Goal: Task Accomplishment & Management: Manage account settings

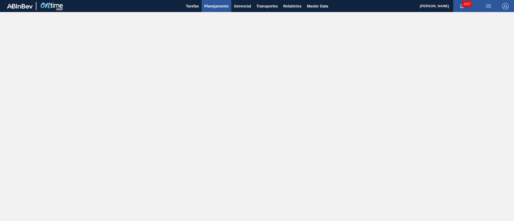
click at [222, 11] on button "Planejamento" at bounding box center [216, 6] width 30 height 12
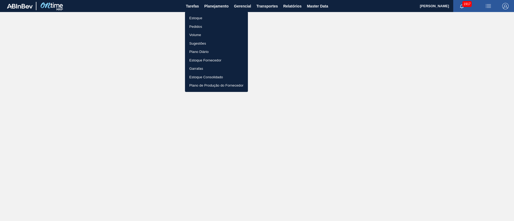
click at [200, 18] on li "Estoque" at bounding box center [216, 18] width 63 height 9
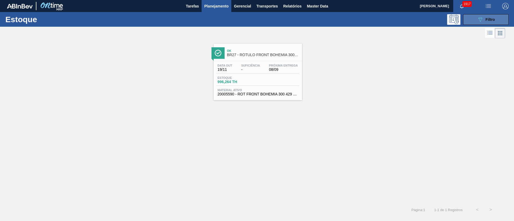
click at [482, 21] on icon "089F7B8B-B2A5-4AFE-B5C0-19BA573D28AC" at bounding box center [480, 19] width 6 height 6
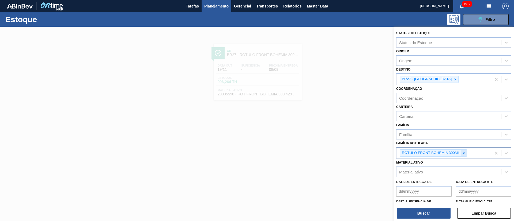
click at [462, 152] on icon at bounding box center [464, 153] width 4 height 4
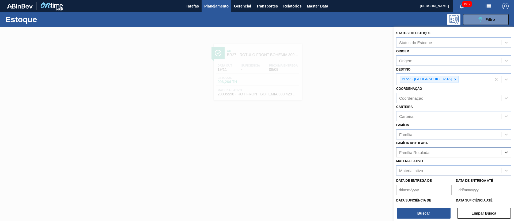
paste Rotulada "RÓTULO BACK STELLA 330ML"
type Rotulada "RÓTULO BACK STELLA 330ML"
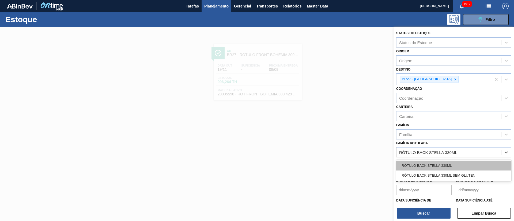
click at [429, 163] on div "RÓTULO BACK STELLA 330ML" at bounding box center [453, 166] width 115 height 10
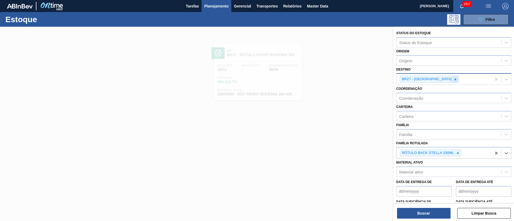
click at [453, 80] on icon at bounding box center [455, 80] width 4 height 4
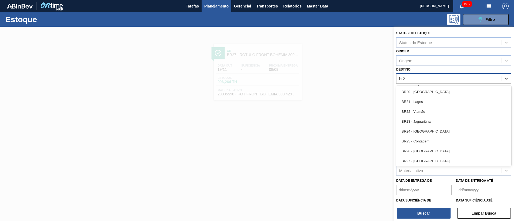
type input "br21"
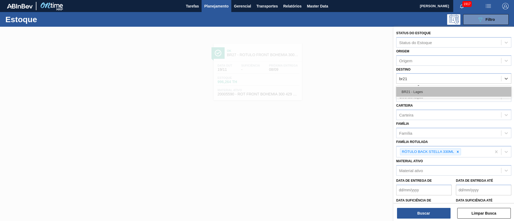
click at [421, 90] on div "BR21 - Lages" at bounding box center [453, 92] width 115 height 10
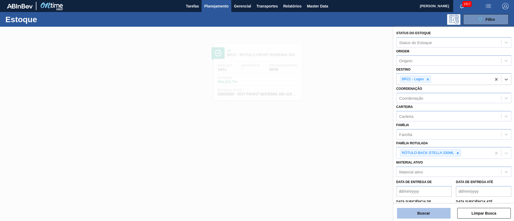
click at [418, 211] on button "Buscar" at bounding box center [424, 213] width 54 height 11
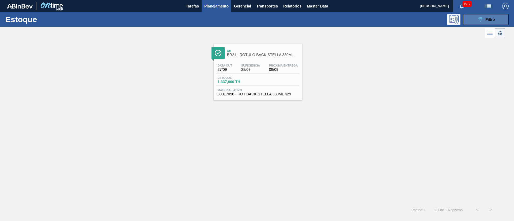
click at [487, 22] on div "089F7B8B-B2A5-4AFE-B5C0-19BA573D28AC Filtro" at bounding box center [486, 19] width 18 height 6
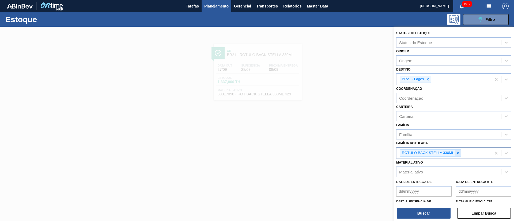
click at [459, 153] on icon at bounding box center [458, 153] width 4 height 4
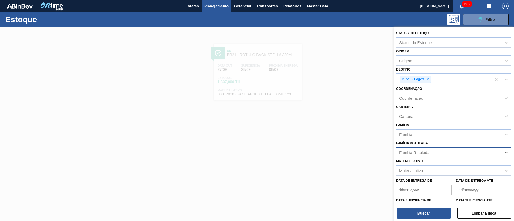
paste Rotulada "RÓTULO FRONT STELLA 330ML"
type Rotulada "RÓTULO FRONT STELLA 330ML"
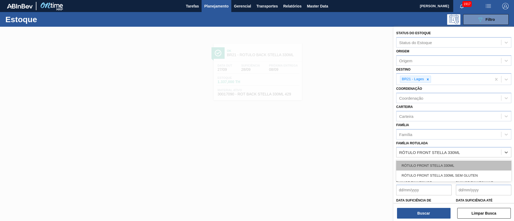
click at [426, 163] on div "RÓTULO FRONT STELLA 330ML" at bounding box center [453, 166] width 115 height 10
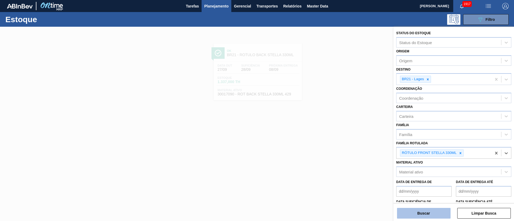
click at [410, 216] on button "Buscar" at bounding box center [424, 213] width 54 height 11
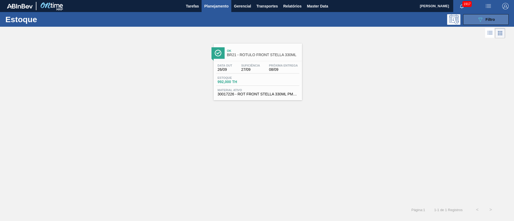
click at [468, 24] on button "089F7B8B-B2A5-4AFE-B5C0-19BA573D28AC Filtro" at bounding box center [485, 19] width 45 height 11
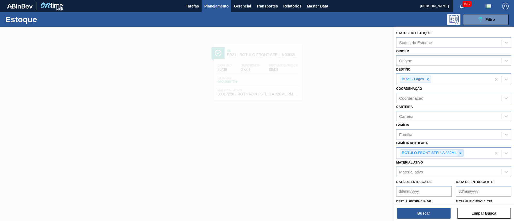
click at [459, 152] on icon at bounding box center [460, 153] width 4 height 4
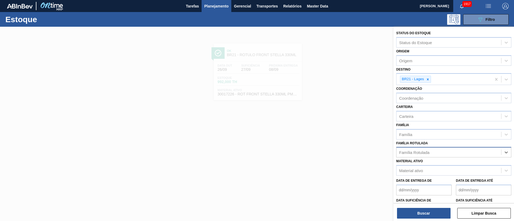
paste Rotulada "RÓTULO NECK STELLA 330ML"
type Rotulada "RÓTULO NECK STELLA 330ML"
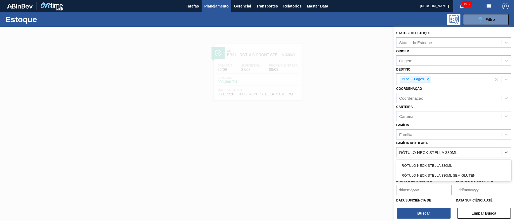
click at [425, 164] on div "RÓTULO NECK STELLA 330ML" at bounding box center [453, 166] width 115 height 10
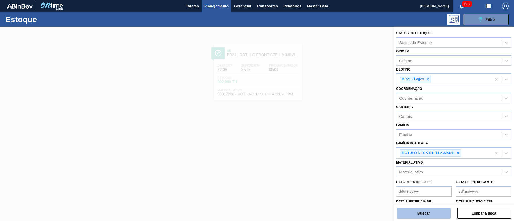
click at [436, 214] on button "Buscar" at bounding box center [424, 213] width 54 height 11
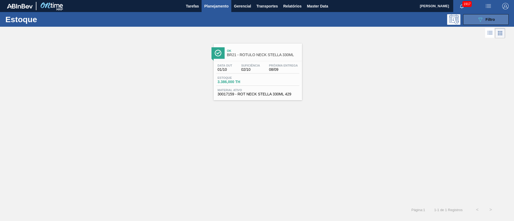
click at [483, 20] on div "089F7B8B-B2A5-4AFE-B5C0-19BA573D28AC Filtro" at bounding box center [486, 19] width 18 height 6
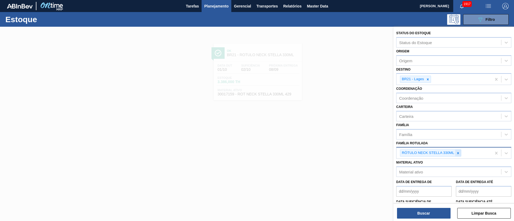
click at [458, 154] on icon at bounding box center [458, 153] width 4 height 4
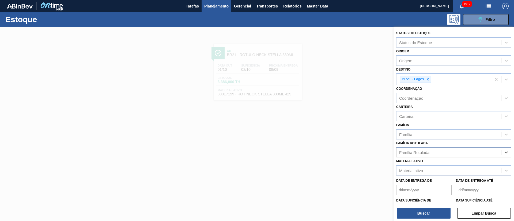
paste Rotulada "RÓTULO FRONT AP 300ML"
type Rotulada "RÓTULO FRONT AP 300ML"
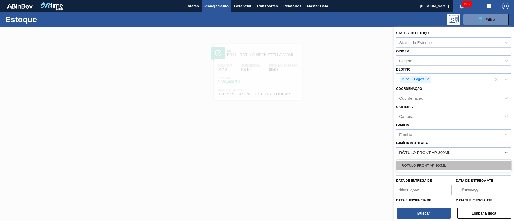
click at [419, 165] on div "RÓTULO FRONT AP 300ML" at bounding box center [453, 166] width 115 height 10
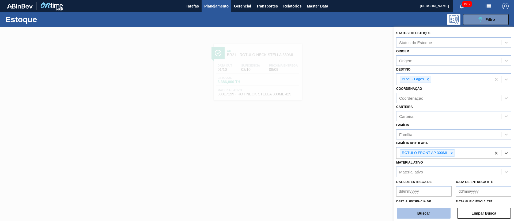
click at [424, 214] on button "Buscar" at bounding box center [424, 213] width 54 height 11
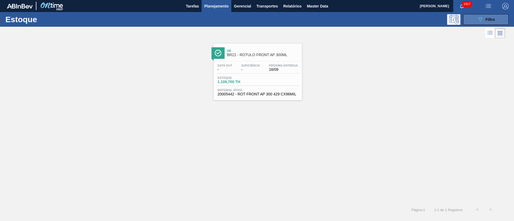
click at [486, 18] on span "Filtro" at bounding box center [489, 19] width 9 height 4
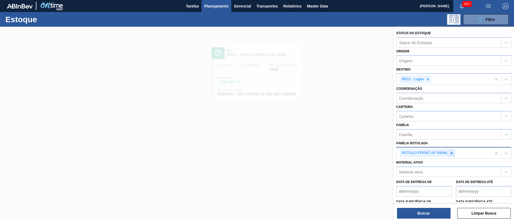
click at [450, 151] on icon at bounding box center [451, 153] width 4 height 4
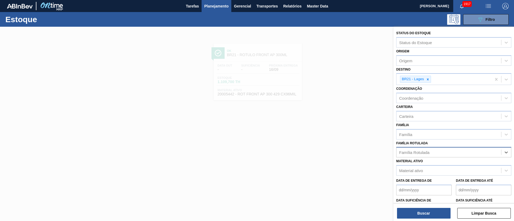
paste Rotulada "RÓTULO FRONT SPATEN 330ML"
type Rotulada "RÓTULO FRONT SPATEN 330ML"
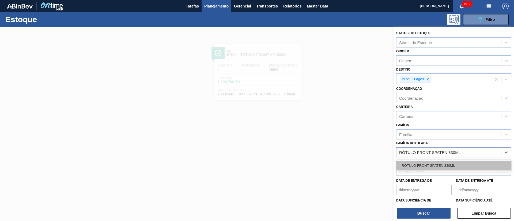
click at [426, 166] on div "RÓTULO FRONT SPATEN 330ML" at bounding box center [453, 166] width 115 height 10
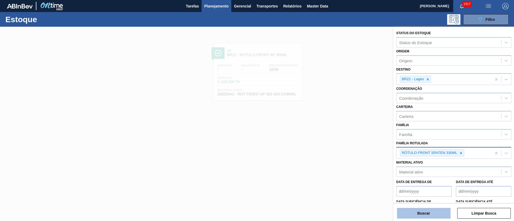
click at [429, 217] on button "Buscar" at bounding box center [424, 213] width 54 height 11
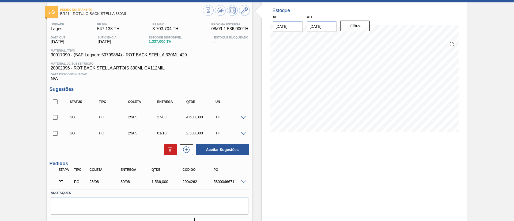
scroll to position [36, 0]
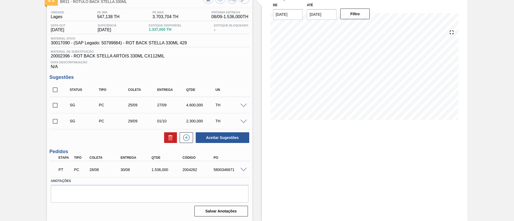
click at [59, 91] on input "checkbox" at bounding box center [54, 89] width 11 height 11
checkbox input "true"
click at [167, 136] on icon at bounding box center [170, 138] width 6 height 6
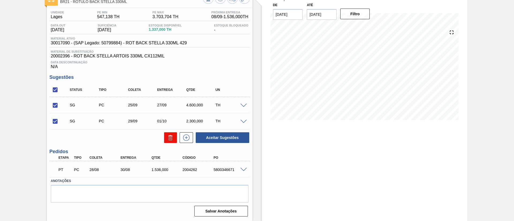
checkbox input "false"
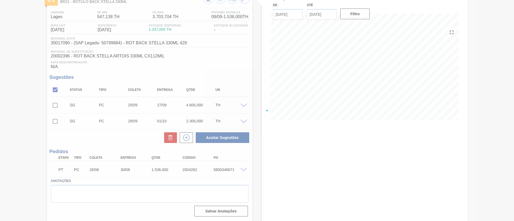
scroll to position [9, 0]
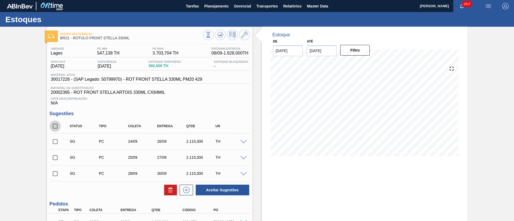
click at [54, 125] on input "checkbox" at bounding box center [54, 126] width 11 height 11
checkbox input "true"
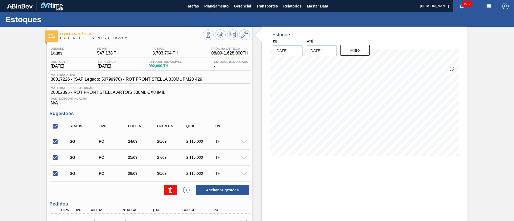
click at [172, 188] on icon at bounding box center [170, 190] width 6 height 6
checkbox input "false"
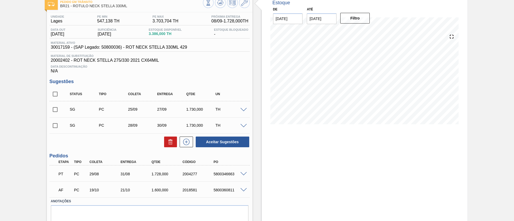
scroll to position [52, 0]
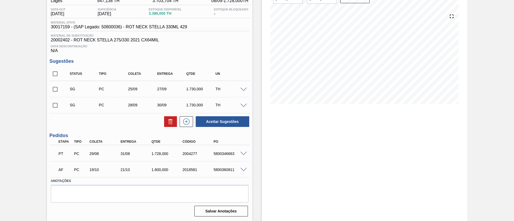
click at [52, 73] on input "checkbox" at bounding box center [54, 73] width 11 height 11
checkbox input "true"
click at [170, 119] on icon at bounding box center [170, 122] width 6 height 6
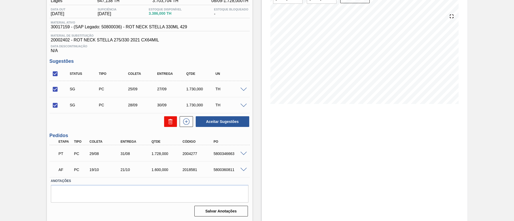
checkbox input "false"
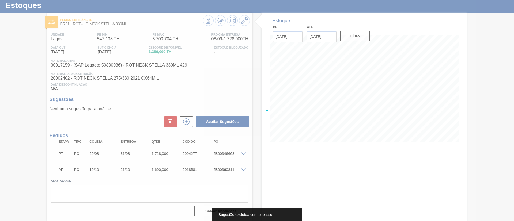
scroll to position [14, 0]
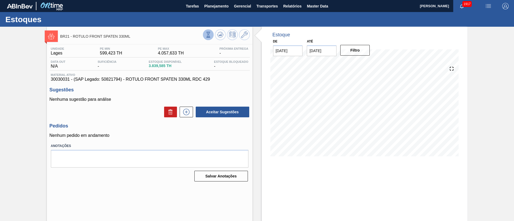
click at [210, 36] on icon at bounding box center [208, 35] width 6 height 6
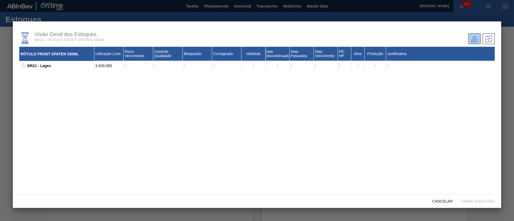
click at [25, 66] on icon at bounding box center [24, 65] width 4 height 4
click at [444, 195] on div "Cancelar Criar sugestão" at bounding box center [257, 201] width 488 height 14
click at [441, 201] on span "Cancelar" at bounding box center [442, 201] width 29 height 4
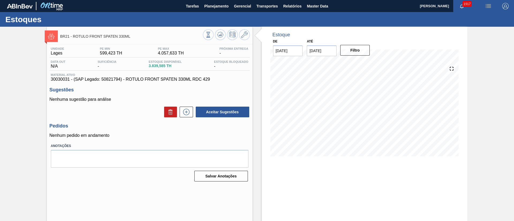
click at [328, 50] on input "22/09/2025" at bounding box center [322, 50] width 30 height 11
click at [365, 115] on div "4" at bounding box center [364, 115] width 7 height 7
type input "04/10/2025"
click at [355, 48] on button "Filtro" at bounding box center [355, 50] width 30 height 11
click at [60, 80] on span "30030031 - (SAP Legado: 50821794) - ROTULO FRONT SPATEN 330ML RDC 429" at bounding box center [149, 79] width 197 height 5
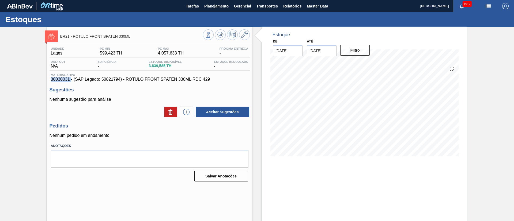
click at [60, 80] on span "30030031 - (SAP Legado: 50821794) - ROTULO FRONT SPATEN 330ML RDC 429" at bounding box center [149, 79] width 197 height 5
copy span "30030031"
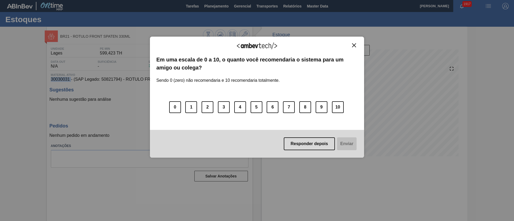
click at [353, 44] on img "Close" at bounding box center [354, 45] width 4 height 4
click at [355, 46] on img "Close" at bounding box center [354, 45] width 4 height 4
click at [355, 41] on div "Agradecemos seu feedback! Em uma escala de 0 a 10, o quanto você recomendaria o…" at bounding box center [257, 97] width 214 height 121
click at [354, 47] on img "Close" at bounding box center [354, 45] width 4 height 4
click at [308, 144] on button "Responder depois" at bounding box center [309, 144] width 51 height 13
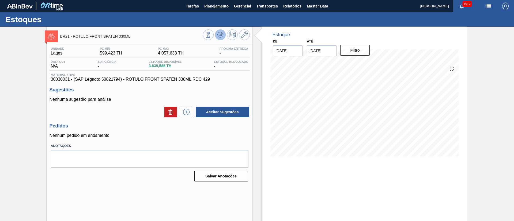
click at [221, 32] on icon at bounding box center [220, 35] width 6 height 6
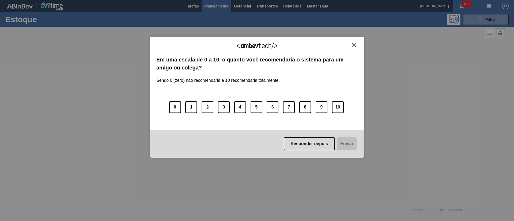
click at [352, 44] on img "Close" at bounding box center [354, 45] width 4 height 4
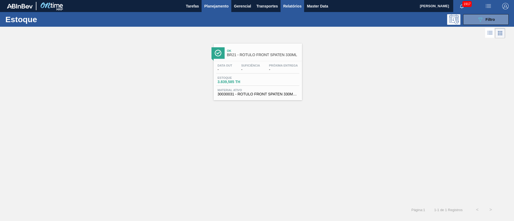
click at [289, 6] on span "Relatórios" at bounding box center [292, 6] width 18 height 6
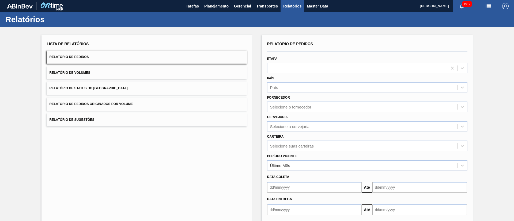
click at [108, 87] on span "Relatório de Status do [GEOGRAPHIC_DATA]" at bounding box center [88, 88] width 78 height 4
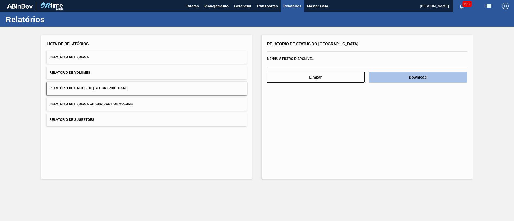
click at [424, 76] on button "Download" at bounding box center [418, 77] width 98 height 11
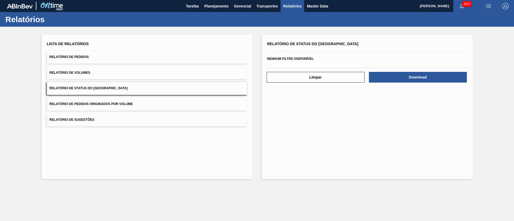
click at [102, 56] on button "Relatório de Pedidos" at bounding box center [147, 57] width 200 height 13
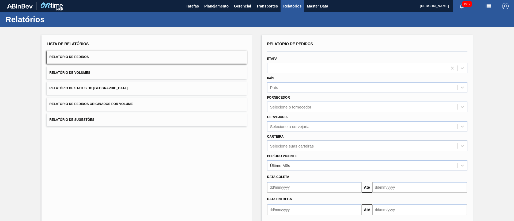
click at [287, 142] on div "Relatório de Pedidos Etapa País País Fornecedor Selecione o fornecedor Cervejar…" at bounding box center [367, 127] width 200 height 175
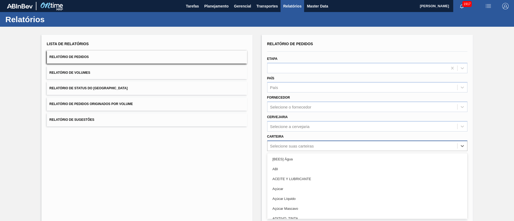
scroll to position [14, 0]
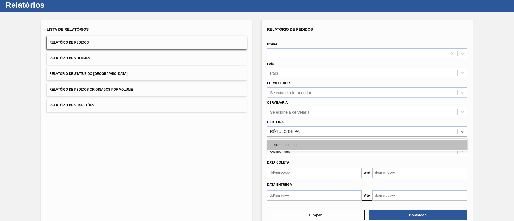
type input "RÓTULO DE PAP"
click at [446, 147] on div "Rótulo de Papel" at bounding box center [367, 145] width 200 height 10
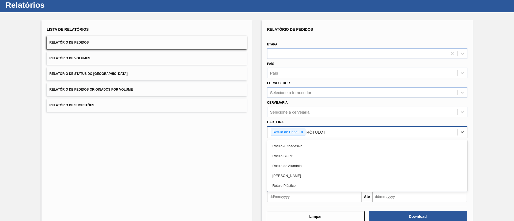
type input "RÓTULO PA"
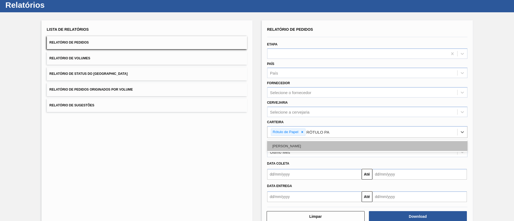
click at [276, 148] on div "[PERSON_NAME]" at bounding box center [367, 146] width 200 height 10
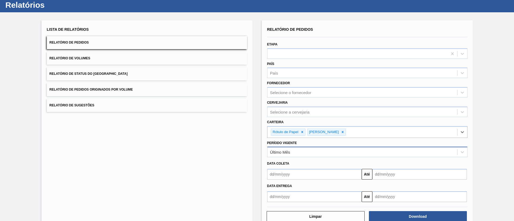
click at [289, 156] on div "Último Mês" at bounding box center [362, 152] width 190 height 8
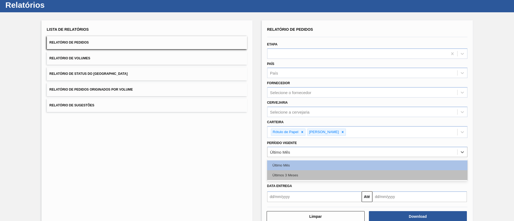
click at [292, 174] on div "Últimos 3 Meses" at bounding box center [367, 175] width 200 height 10
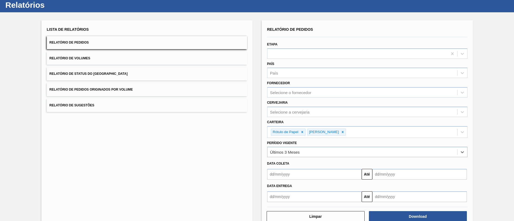
scroll to position [28, 0]
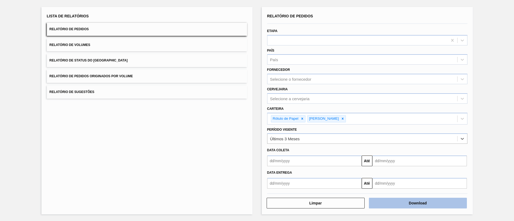
click at [402, 204] on button "Download" at bounding box center [418, 203] width 98 height 11
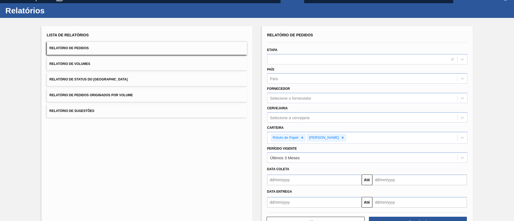
scroll to position [0, 0]
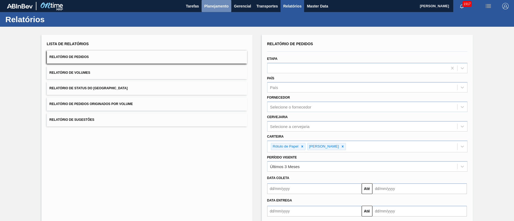
click at [207, 4] on span "Planejamento" at bounding box center [216, 6] width 24 height 6
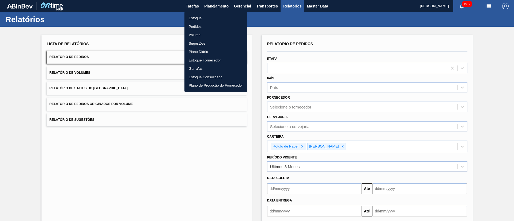
click at [203, 19] on li "Estoque" at bounding box center [215, 18] width 63 height 9
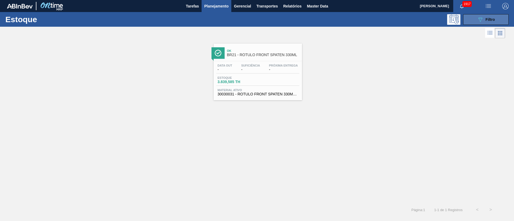
click at [480, 21] on icon at bounding box center [480, 19] width 4 height 5
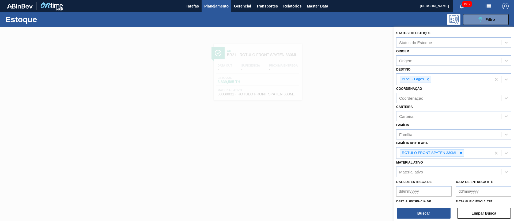
click at [326, 151] on div at bounding box center [257, 137] width 514 height 221
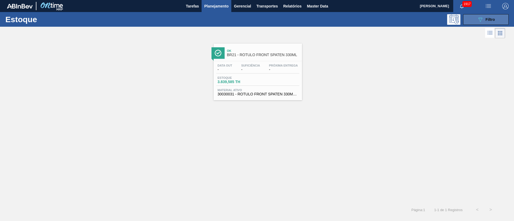
click at [491, 16] on button "089F7B8B-B2A5-4AFE-B5C0-19BA573D28AC Filtro" at bounding box center [485, 19] width 45 height 11
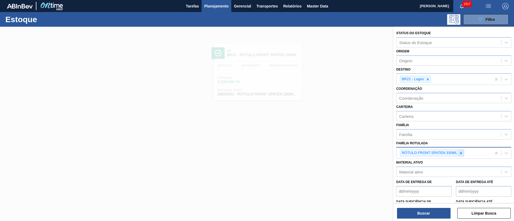
click at [461, 154] on icon at bounding box center [461, 153] width 2 height 2
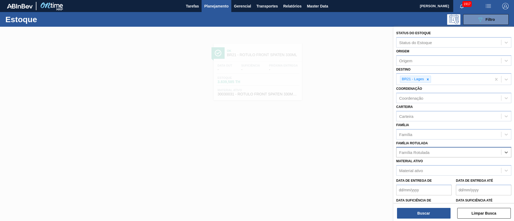
paste Rotulada "RÓTULO NECK STELLA 330ML"
type Rotulada "RÓTULO NECK STELLA 330ML"
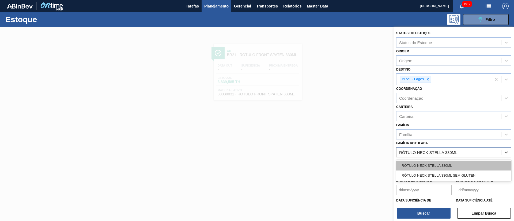
click at [442, 165] on div "RÓTULO NECK STELLA 330ML" at bounding box center [453, 166] width 115 height 10
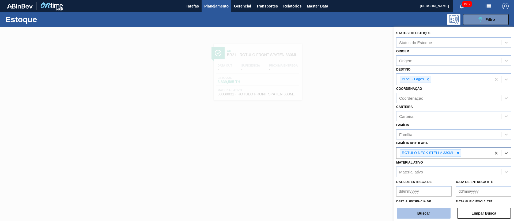
click at [430, 209] on button "Buscar" at bounding box center [424, 213] width 54 height 11
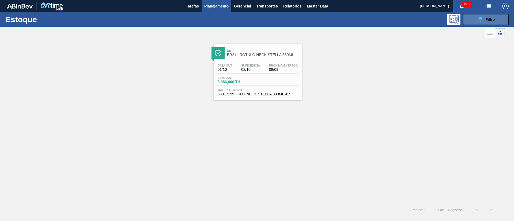
click at [483, 16] on div "089F7B8B-B2A5-4AFE-B5C0-19BA573D28AC Filtro" at bounding box center [486, 19] width 18 height 6
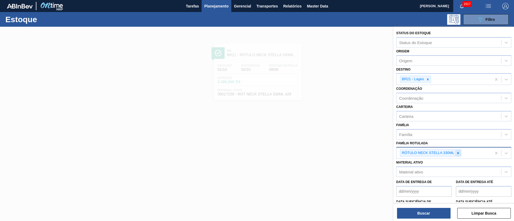
click at [456, 153] on icon at bounding box center [458, 153] width 4 height 4
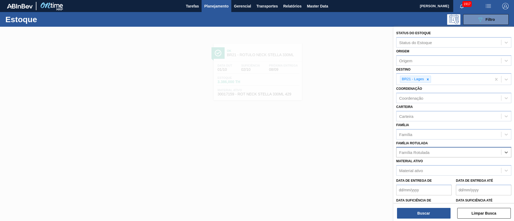
paste Rotulada "RÓTULO BACK STELLA 330ML"
type Rotulada "RÓTULO BACK STELLA 330ML"
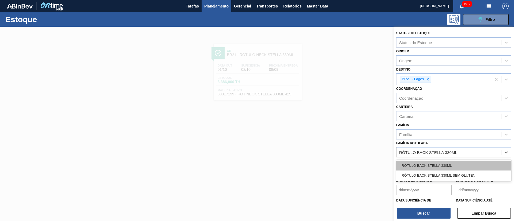
click at [422, 163] on div "RÓTULO BACK STELLA 330ML" at bounding box center [453, 166] width 115 height 10
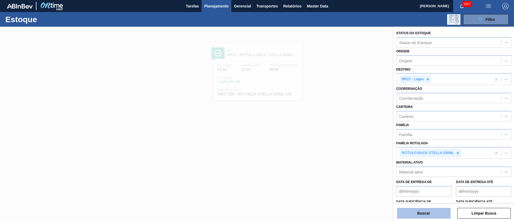
click at [427, 213] on button "Buscar" at bounding box center [424, 213] width 54 height 11
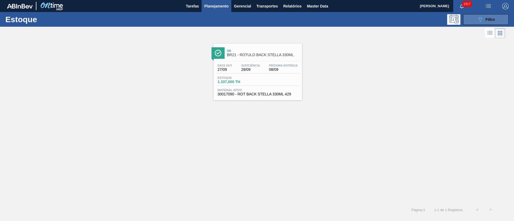
click at [479, 15] on button "089F7B8B-B2A5-4AFE-B5C0-19BA573D28AC Filtro" at bounding box center [485, 19] width 45 height 11
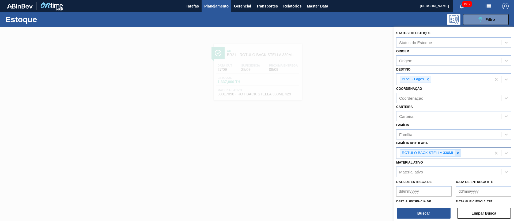
click at [455, 155] on div at bounding box center [458, 153] width 6 height 7
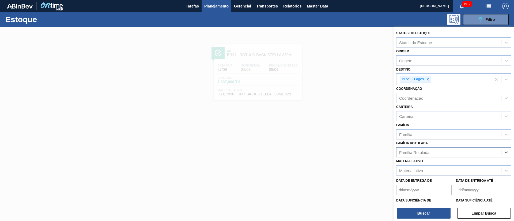
paste Rotulada "RÓTULO FRONT STELLA 330ML"
type Rotulada "RÓTULO FRONT STELLA 330ML"
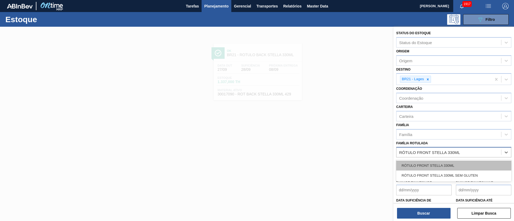
click at [424, 165] on div "RÓTULO FRONT STELLA 330ML" at bounding box center [453, 166] width 115 height 10
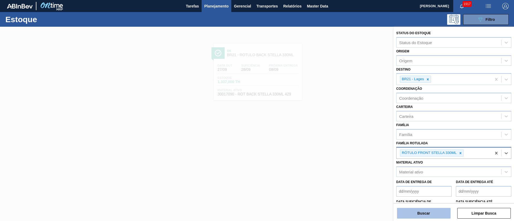
click at [420, 216] on button "Buscar" at bounding box center [424, 213] width 54 height 11
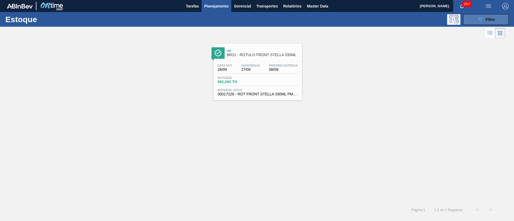
click at [493, 21] on span "Filtro" at bounding box center [489, 19] width 9 height 4
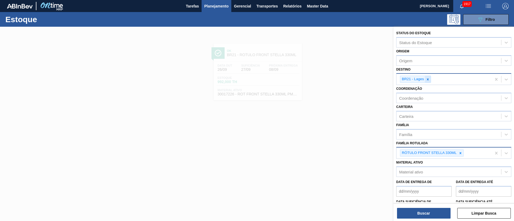
click at [428, 78] on icon at bounding box center [428, 80] width 4 height 4
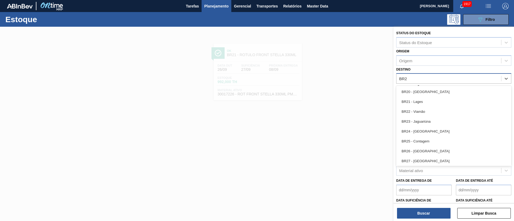
type input "BR26"
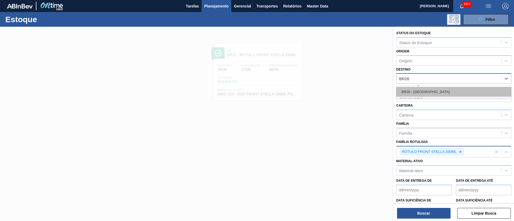
click at [414, 92] on div "BR26 - Uberlândia" at bounding box center [453, 92] width 115 height 10
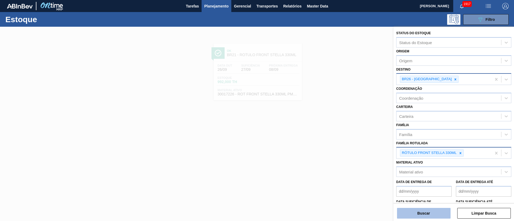
click at [417, 219] on div "Status do Estoque Status do Estoque Origem Origem Destino BR26 - Uberlândia Coo…" at bounding box center [453, 125] width 120 height 196
click at [410, 207] on div "Buscar Limpar Busca" at bounding box center [453, 210] width 120 height 15
click at [413, 211] on button "Buscar" at bounding box center [424, 213] width 54 height 11
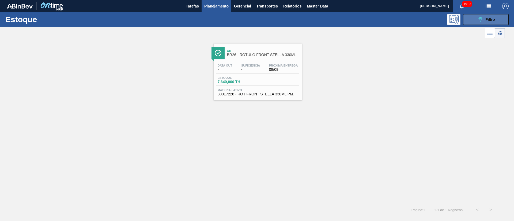
click at [474, 16] on button "089F7B8B-B2A5-4AFE-B5C0-19BA573D28AC Filtro" at bounding box center [485, 19] width 45 height 11
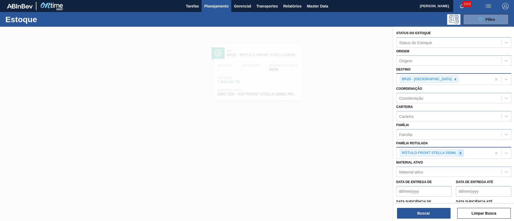
click at [460, 151] on icon at bounding box center [460, 153] width 4 height 4
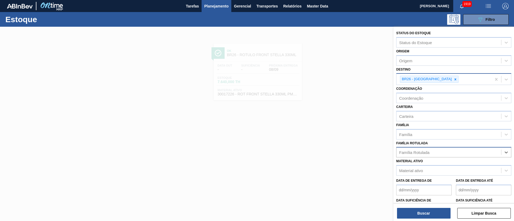
paste Rotulada "RÓTULO BACK STELLA 330ML"
type Rotulada "RÓTULO BACK STELLA 330ML"
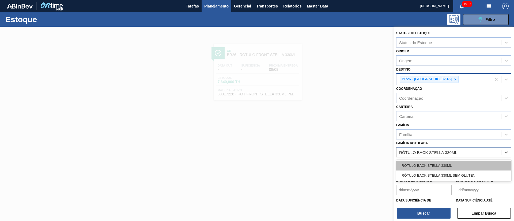
click at [435, 164] on div "RÓTULO BACK STELLA 330ML" at bounding box center [453, 166] width 115 height 10
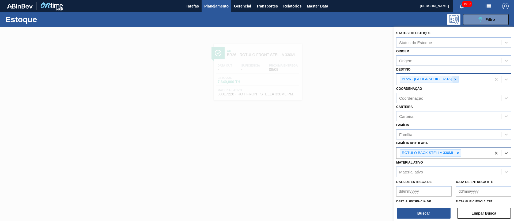
click at [453, 80] on icon at bounding box center [455, 80] width 4 height 4
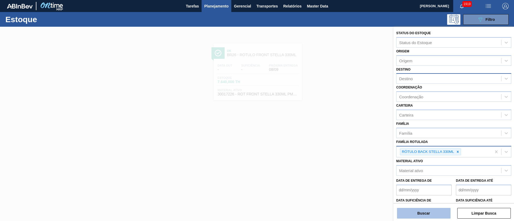
click at [420, 216] on button "Buscar" at bounding box center [424, 213] width 54 height 11
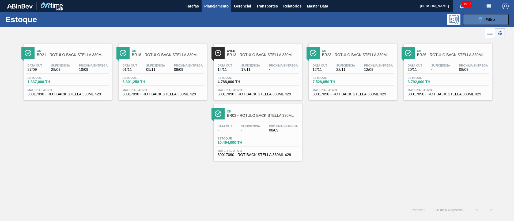
click at [493, 21] on span "Filtro" at bounding box center [489, 19] width 9 height 4
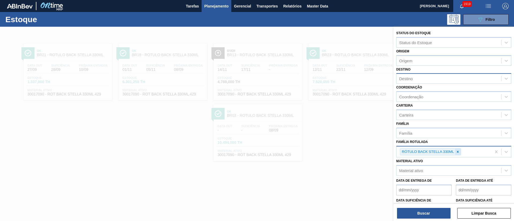
click at [456, 152] on icon at bounding box center [458, 152] width 4 height 4
paste Rotulada "RÓTULO NECK STELLA 330ML"
type Rotulada "RÓTULO NECK STELLA 330ML"
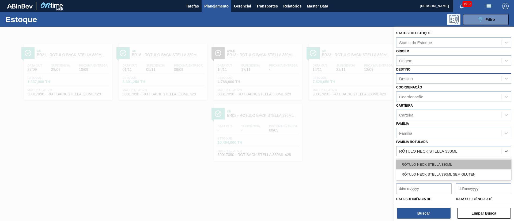
click at [425, 165] on div "RÓTULO NECK STELLA 330ML" at bounding box center [453, 165] width 115 height 10
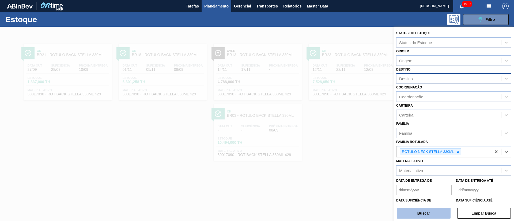
click at [422, 208] on button "Buscar" at bounding box center [424, 213] width 54 height 11
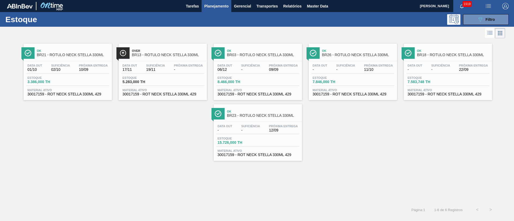
click at [484, 13] on div "Estoque 089F7B8B-B2A5-4AFE-B5C0-19BA573D28AC Filtro" at bounding box center [257, 19] width 514 height 15
click at [483, 23] on button "089F7B8B-B2A5-4AFE-B5C0-19BA573D28AC Filtro" at bounding box center [485, 19] width 45 height 11
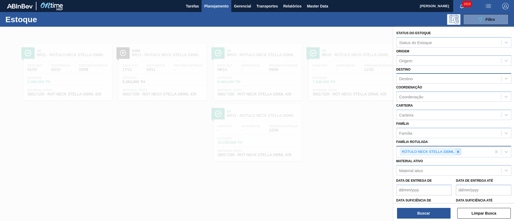
click at [456, 150] on div at bounding box center [458, 152] width 6 height 7
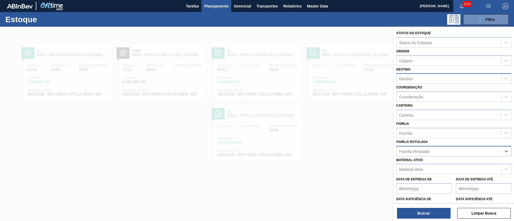
paste Rotulada "RÓTULO FRONT STELLA 330ML"
type Rotulada "RÓTULO FRONT STELLA 330ML"
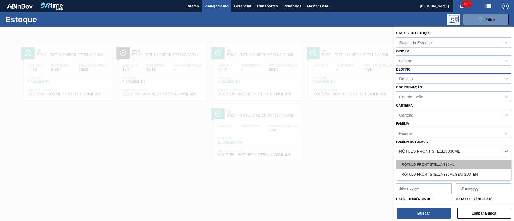
click at [428, 160] on div "RÓTULO FRONT STELLA 330ML" at bounding box center [453, 165] width 115 height 10
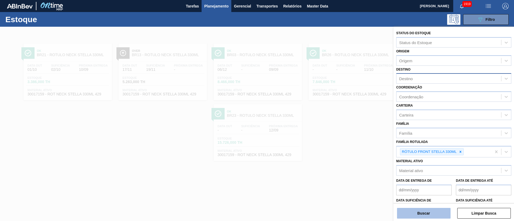
click at [423, 209] on button "Buscar" at bounding box center [424, 213] width 54 height 11
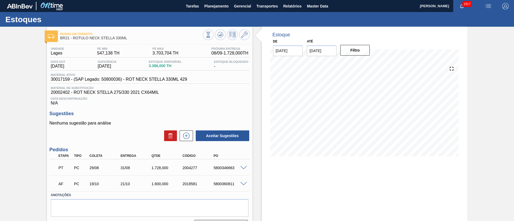
click at [241, 169] on span at bounding box center [243, 168] width 6 height 4
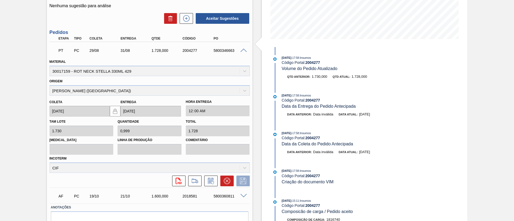
scroll to position [144, 0]
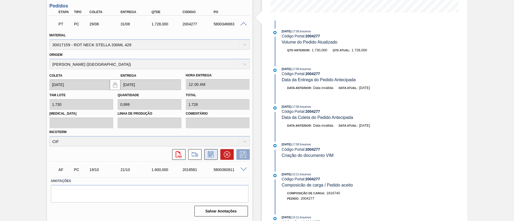
click at [213, 154] on icon at bounding box center [211, 154] width 9 height 6
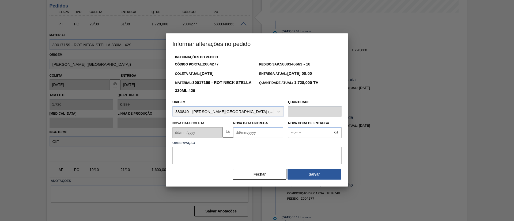
click at [260, 133] on Entrega2004277 "Nova Data Entrega" at bounding box center [258, 132] width 50 height 11
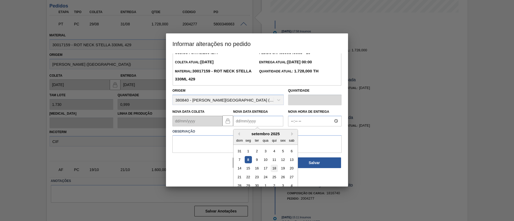
scroll to position [18, 0]
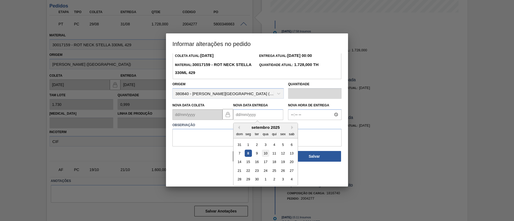
click at [264, 157] on div "10" at bounding box center [265, 153] width 7 height 7
type Entrega2004277 "[DATE]"
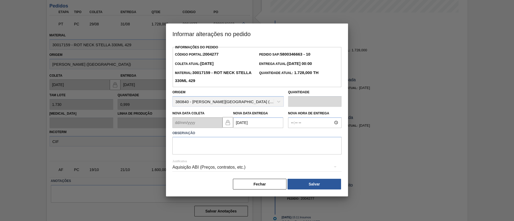
scroll to position [0, 0]
click at [222, 150] on textarea at bounding box center [256, 146] width 169 height 18
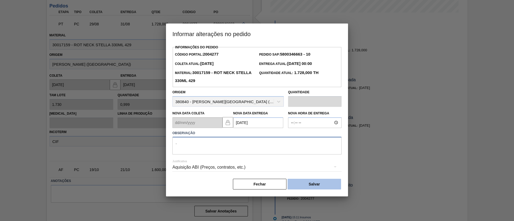
type textarea "."
click at [303, 186] on button "Salvar" at bounding box center [314, 184] width 54 height 11
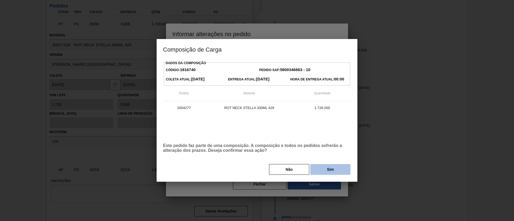
click at [326, 168] on button "Sim" at bounding box center [330, 169] width 40 height 11
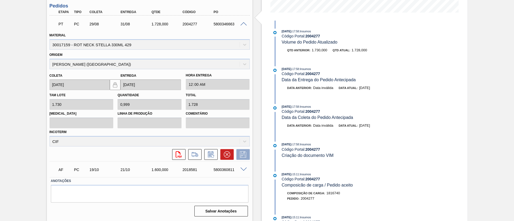
click at [244, 168] on span at bounding box center [243, 170] width 6 height 4
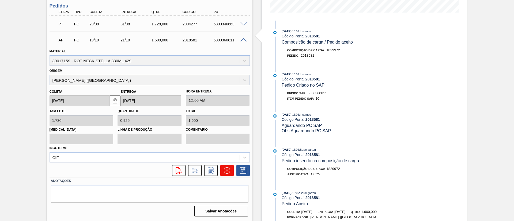
click at [228, 170] on icon at bounding box center [227, 170] width 6 height 6
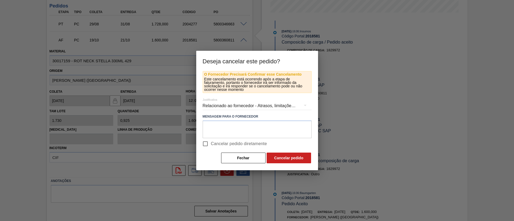
click at [231, 144] on span "Cancelar pedido diretamente" at bounding box center [239, 144] width 56 height 6
click at [211, 144] on input "Cancelar pedido diretamente" at bounding box center [205, 143] width 11 height 11
checkbox input "true"
click at [279, 158] on button "Cancelar pedido" at bounding box center [288, 158] width 44 height 11
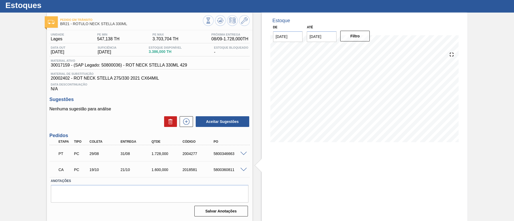
scroll to position [14, 0]
click at [222, 20] on icon at bounding box center [220, 19] width 5 height 3
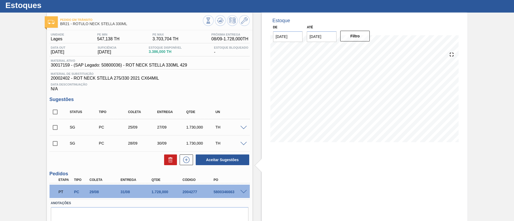
click at [243, 191] on span at bounding box center [243, 192] width 6 height 4
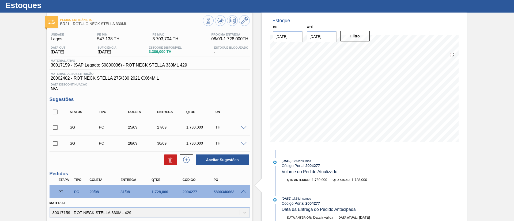
scroll to position [94, 0]
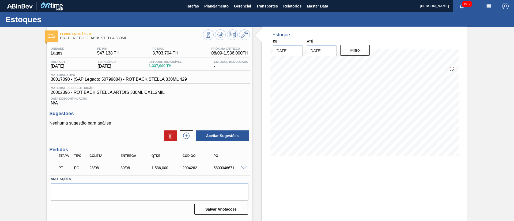
click at [246, 166] on span at bounding box center [243, 168] width 6 height 4
type input "alteração na data de entrega"
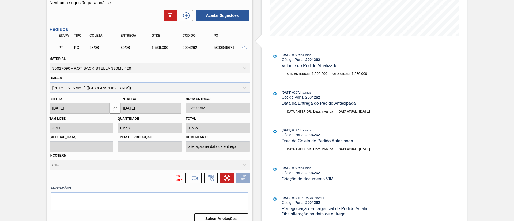
scroll to position [128, 0]
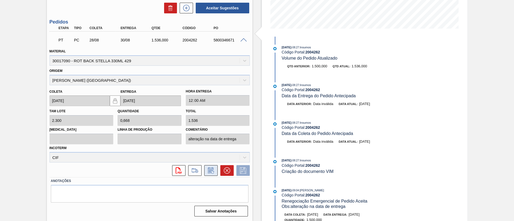
click at [209, 171] on icon at bounding box center [210, 171] width 4 height 3
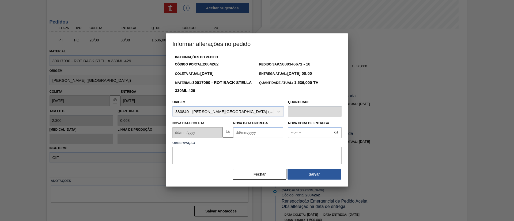
click at [249, 135] on Entrega2004262 "Nova Data Entrega" at bounding box center [258, 132] width 50 height 11
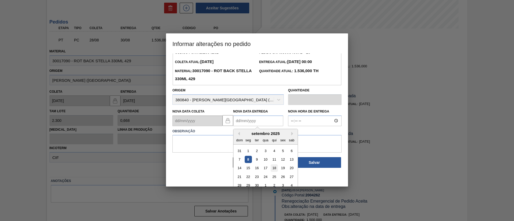
scroll to position [18, 0]
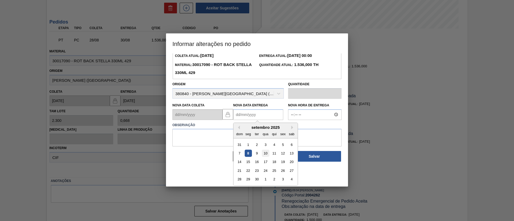
click at [266, 157] on div "10" at bounding box center [265, 153] width 7 height 7
type Entrega2004262 "[DATE]"
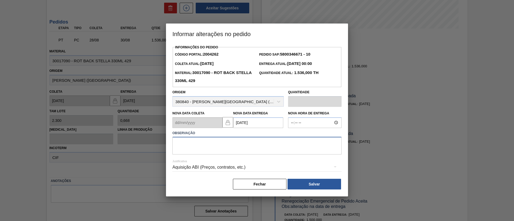
click at [222, 149] on textarea at bounding box center [256, 146] width 169 height 18
type textarea "."
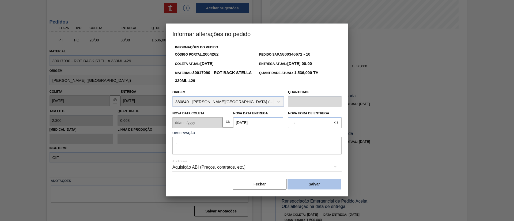
click at [312, 183] on button "Salvar" at bounding box center [314, 184] width 54 height 11
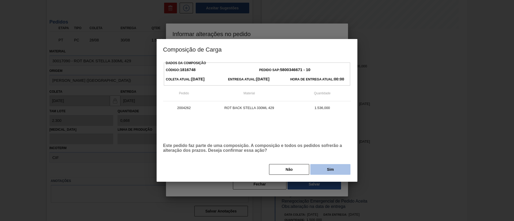
click at [330, 170] on button "Sim" at bounding box center [330, 169] width 40 height 11
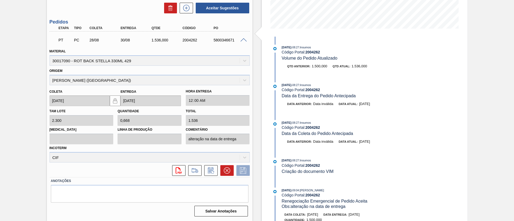
scroll to position [7, 0]
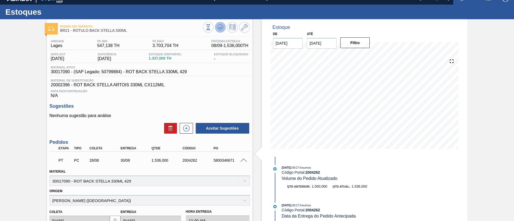
click at [218, 29] on icon at bounding box center [219, 28] width 5 height 3
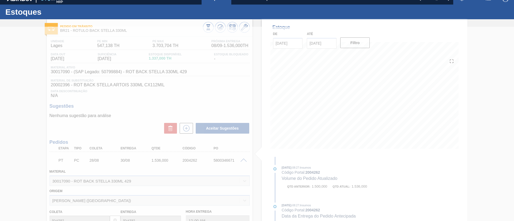
type input "alteração na data de entrega"
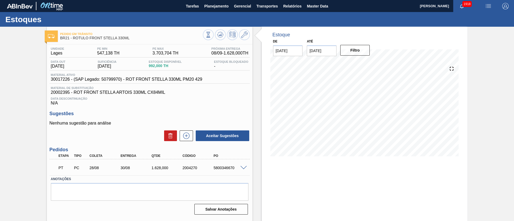
click at [241, 167] on span at bounding box center [243, 168] width 6 height 4
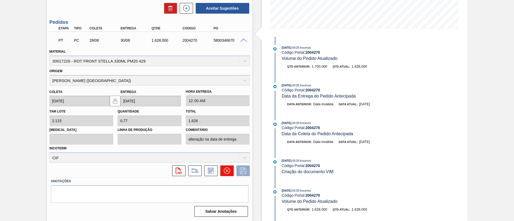
scroll to position [128, 0]
click at [213, 173] on icon at bounding box center [211, 170] width 9 height 6
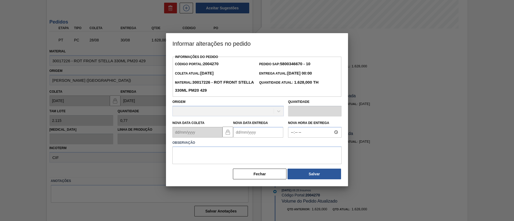
click at [250, 132] on Entrega2004270 "Nova Data Entrega" at bounding box center [258, 132] width 50 height 11
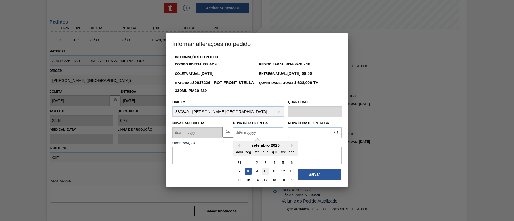
click at [262, 170] on div "10" at bounding box center [265, 171] width 7 height 7
type Entrega2004270 "[DATE]"
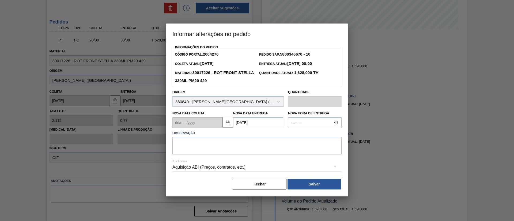
click at [224, 162] on div "Aquisição ABI (Preços, contratos, etc.)" at bounding box center [256, 167] width 169 height 15
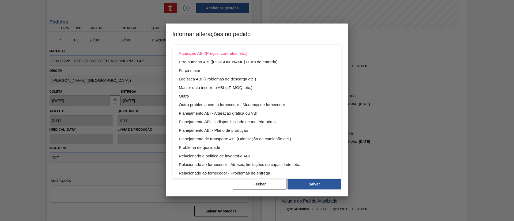
click at [292, 32] on div "Aquisição ABI (Preços, contratos, etc.) Erro humano ABI (Cálculo / Erro de entr…" at bounding box center [257, 110] width 514 height 221
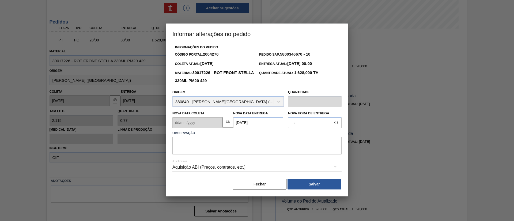
click at [210, 146] on textarea at bounding box center [256, 146] width 169 height 18
type textarea "."
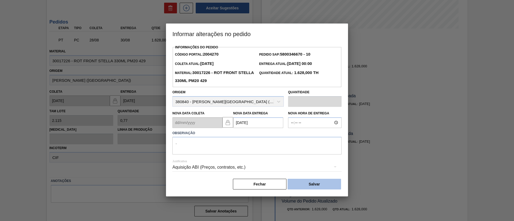
click at [319, 186] on button "Salvar" at bounding box center [314, 184] width 54 height 11
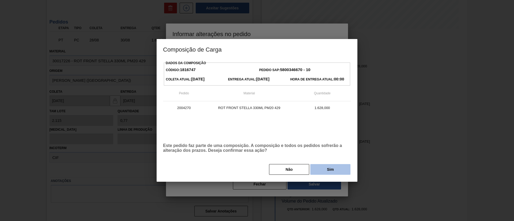
click at [326, 169] on button "Sim" at bounding box center [330, 169] width 40 height 11
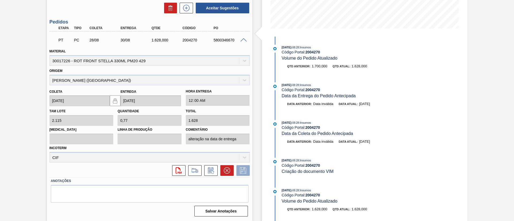
scroll to position [88, 0]
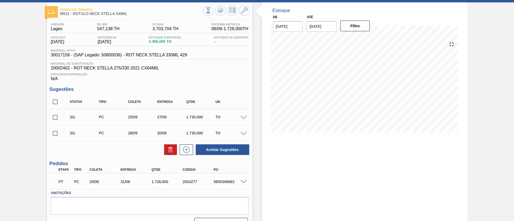
scroll to position [36, 0]
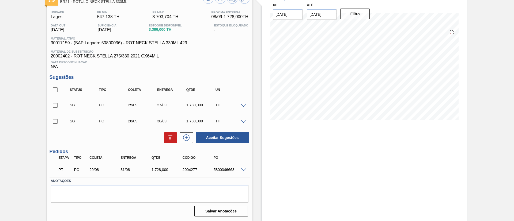
click at [243, 169] on span at bounding box center [243, 170] width 6 height 4
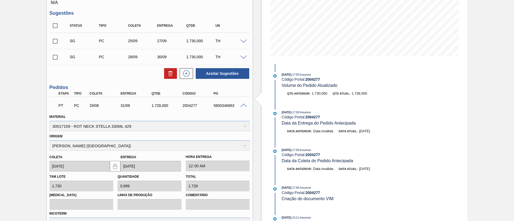
scroll to position [166, 0]
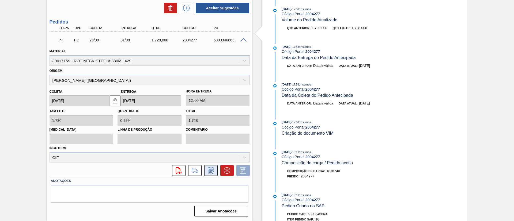
click at [212, 171] on icon at bounding box center [212, 172] width 3 height 3
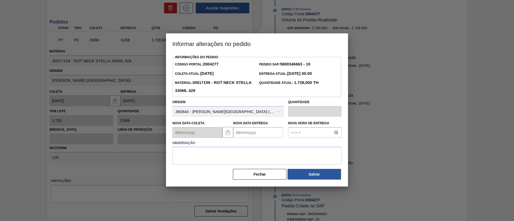
click at [253, 134] on Entrega2004277 "Nova Data Entrega" at bounding box center [258, 132] width 50 height 11
click at [265, 172] on div "10" at bounding box center [265, 171] width 7 height 7
type Entrega2004277 "[DATE]"
click at [209, 157] on textarea at bounding box center [256, 156] width 169 height 18
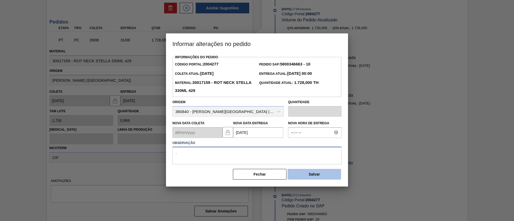
type textarea "."
click at [310, 177] on button "Salvar" at bounding box center [314, 174] width 54 height 11
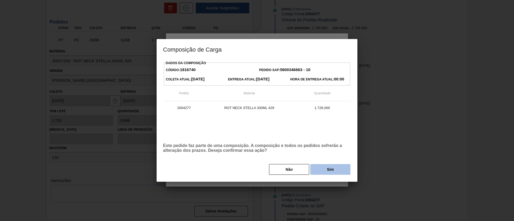
click at [326, 170] on button "Sim" at bounding box center [330, 169] width 40 height 11
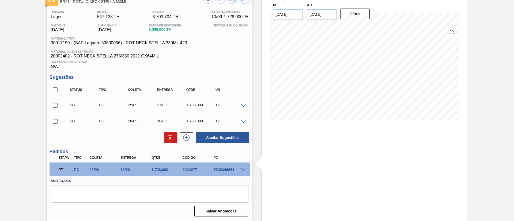
scroll to position [36, 0]
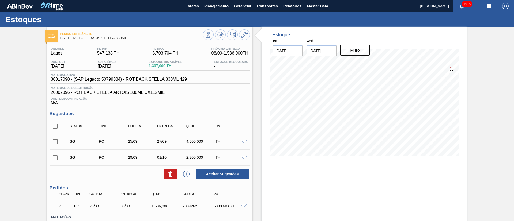
scroll to position [36, 0]
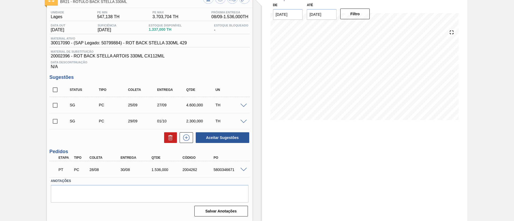
click at [241, 170] on span at bounding box center [243, 170] width 6 height 4
type input "alteração na data de entrega"
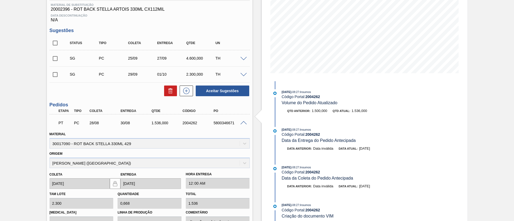
scroll to position [157, 0]
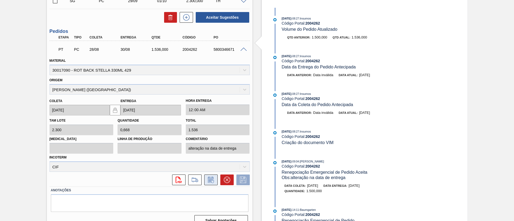
click at [213, 177] on icon at bounding box center [211, 180] width 9 height 6
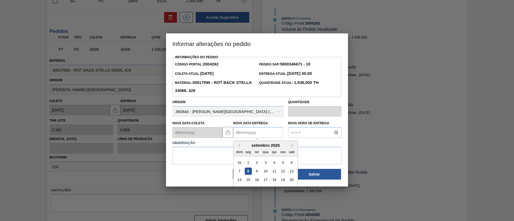
drag, startPoint x: 248, startPoint y: 134, endPoint x: 254, endPoint y: 138, distance: 6.8
click at [248, 134] on Entrega2004262 "Nova Data Entrega" at bounding box center [258, 132] width 50 height 11
click at [264, 173] on div "10" at bounding box center [265, 171] width 7 height 7
type Entrega2004262 "[DATE]"
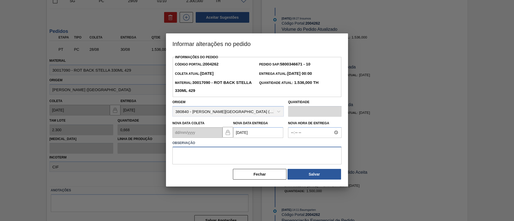
click at [223, 158] on textarea at bounding box center [256, 156] width 169 height 18
type textarea "."
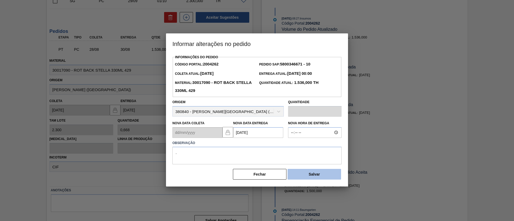
click at [307, 176] on button "Salvar" at bounding box center [314, 174] width 54 height 11
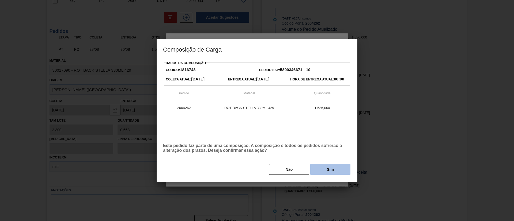
click at [324, 169] on button "Sim" at bounding box center [330, 169] width 40 height 11
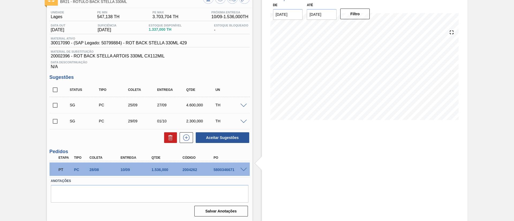
scroll to position [36, 0]
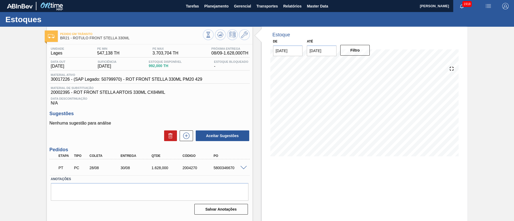
click at [243, 167] on span at bounding box center [243, 168] width 6 height 4
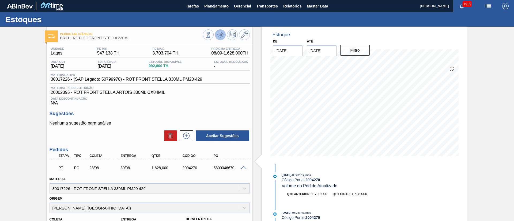
click at [220, 36] on icon at bounding box center [220, 35] width 6 height 6
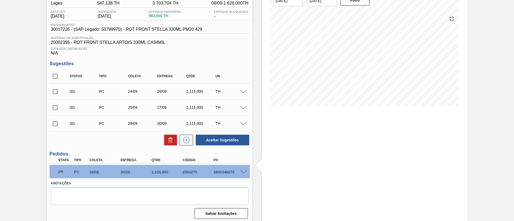
scroll to position [52, 0]
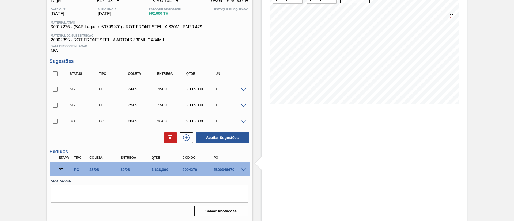
click at [242, 170] on span at bounding box center [243, 170] width 6 height 4
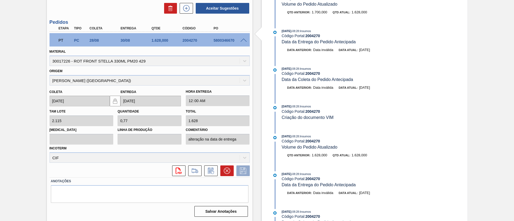
scroll to position [182, 0]
click at [212, 170] on icon at bounding box center [211, 170] width 9 height 6
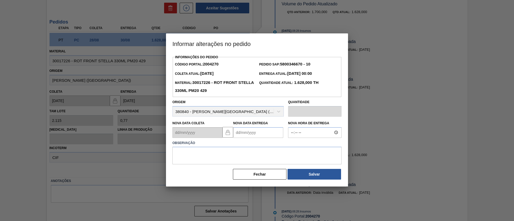
click at [248, 136] on Entrega2004270 "Nova Data Entrega" at bounding box center [258, 132] width 50 height 11
drag, startPoint x: 261, startPoint y: 170, endPoint x: 243, endPoint y: 168, distance: 18.5
click at [262, 170] on div "10" at bounding box center [265, 171] width 7 height 7
type Entrega2004270 "[DATE]"
click at [209, 159] on textarea at bounding box center [256, 156] width 169 height 18
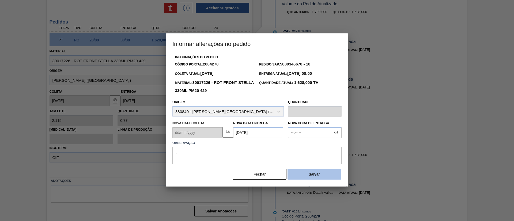
type textarea "."
click at [306, 177] on button "Salvar" at bounding box center [314, 174] width 54 height 11
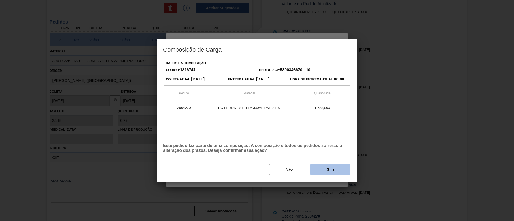
click at [321, 165] on button "Sim" at bounding box center [330, 169] width 40 height 11
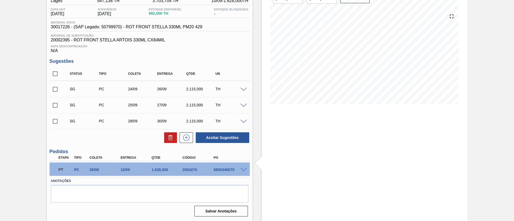
scroll to position [52, 0]
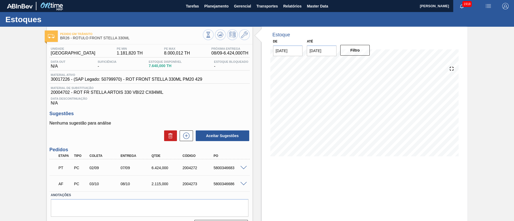
click at [244, 183] on span at bounding box center [243, 184] width 6 height 4
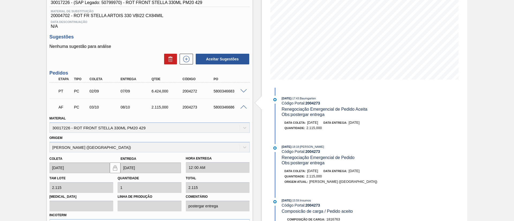
scroll to position [144, 0]
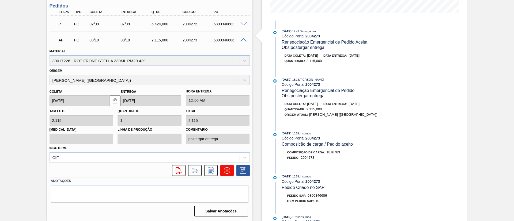
click at [222, 172] on button at bounding box center [226, 170] width 13 height 11
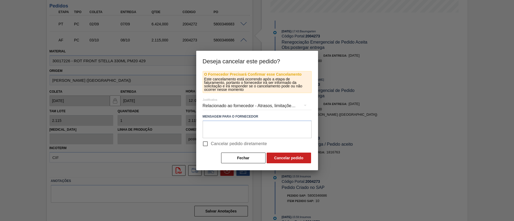
click at [223, 145] on span "Cancelar pedido diretamente" at bounding box center [239, 144] width 56 height 6
click at [211, 145] on input "Cancelar pedido diretamente" at bounding box center [205, 143] width 11 height 11
checkbox input "true"
click at [278, 155] on button "Cancelar pedido" at bounding box center [288, 158] width 44 height 11
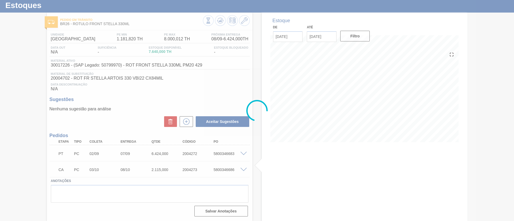
scroll to position [14, 0]
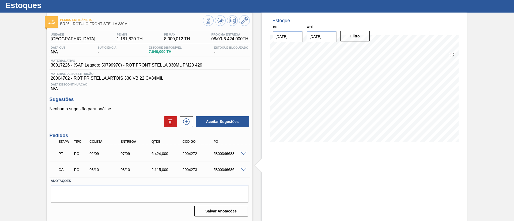
click at [244, 154] on span at bounding box center [243, 154] width 6 height 4
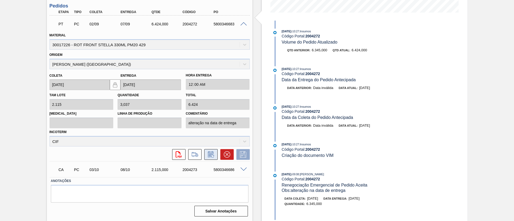
click at [210, 154] on icon at bounding box center [210, 155] width 4 height 3
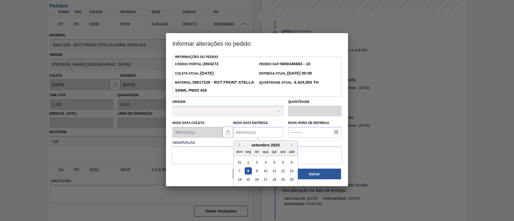
click at [250, 134] on Entrega2004272 "Nova Data Entrega" at bounding box center [258, 132] width 50 height 11
click at [281, 171] on div "12" at bounding box center [282, 171] width 7 height 7
type Entrega2004272 "[DATE]"
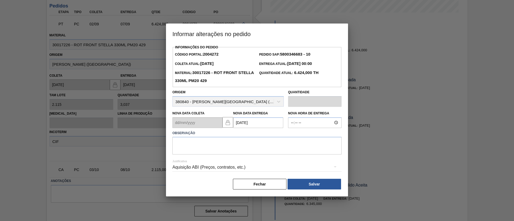
click at [200, 167] on div "Aquisição ABI (Preços, contratos, etc.)" at bounding box center [256, 167] width 169 height 15
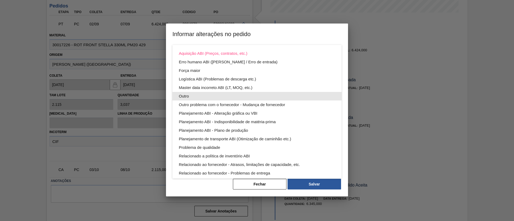
click at [194, 97] on div "Outro" at bounding box center [257, 96] width 156 height 9
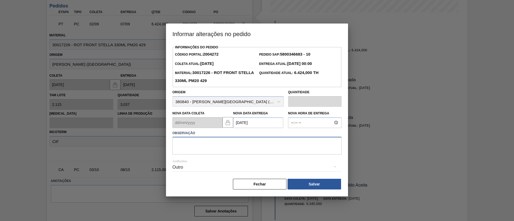
click at [192, 142] on textarea at bounding box center [256, 146] width 169 height 18
type textarea "."
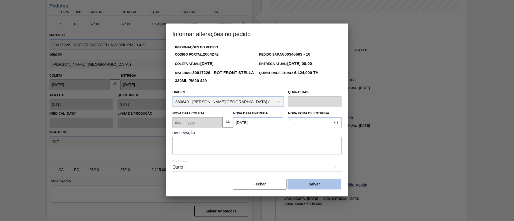
click at [300, 184] on button "Salvar" at bounding box center [314, 184] width 54 height 11
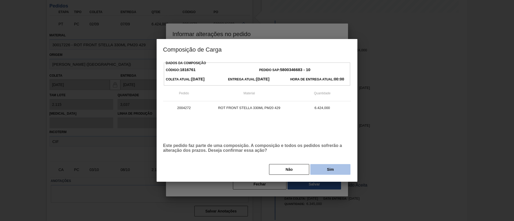
click at [331, 170] on button "Sim" at bounding box center [330, 169] width 40 height 11
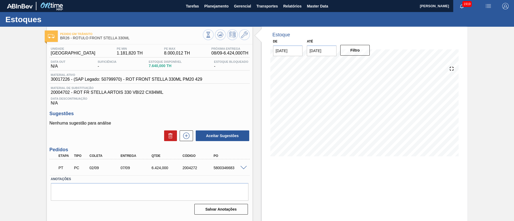
click at [242, 169] on span at bounding box center [243, 168] width 6 height 4
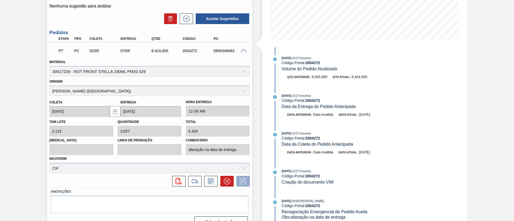
scroll to position [120, 0]
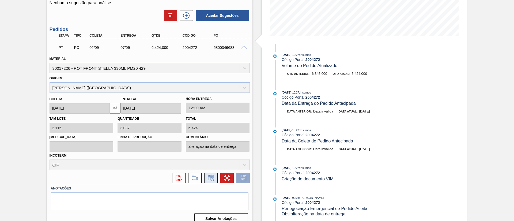
click at [214, 178] on icon at bounding box center [211, 178] width 9 height 6
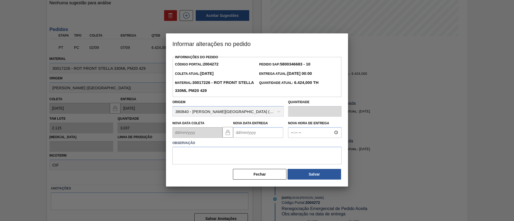
click at [257, 133] on Entrega2004272 "Nova Data Entrega" at bounding box center [258, 132] width 50 height 11
click at [282, 172] on div "12" at bounding box center [282, 171] width 7 height 7
type Entrega2004272 "[DATE]"
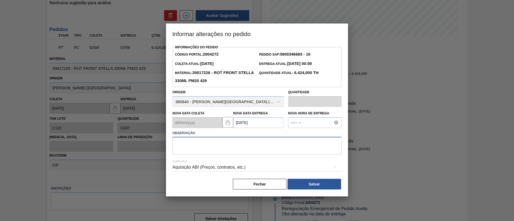
click at [179, 144] on textarea at bounding box center [256, 146] width 169 height 18
type textarea "."
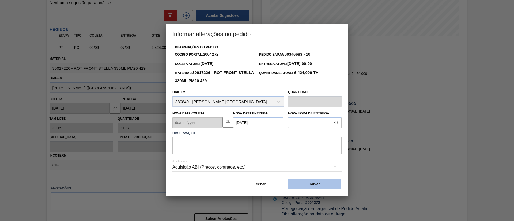
click at [308, 184] on button "Salvar" at bounding box center [314, 184] width 54 height 11
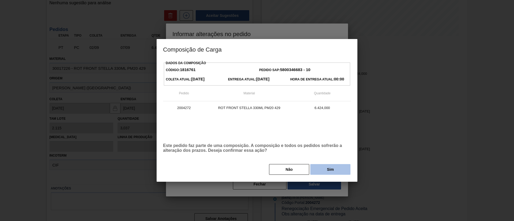
click at [325, 168] on button "Sim" at bounding box center [330, 169] width 40 height 11
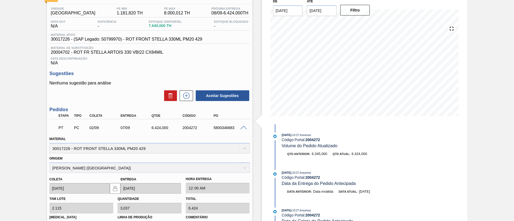
scroll to position [0, 0]
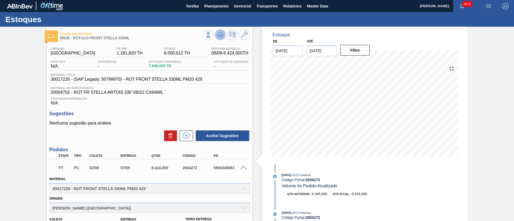
click at [222, 35] on icon at bounding box center [220, 35] width 6 height 6
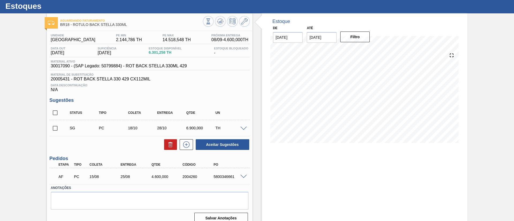
scroll to position [20, 0]
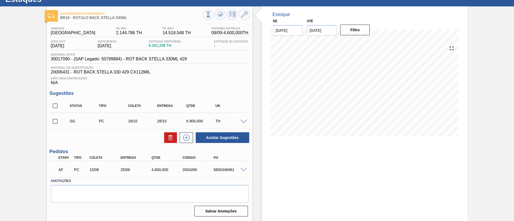
click at [244, 170] on span at bounding box center [243, 170] width 6 height 4
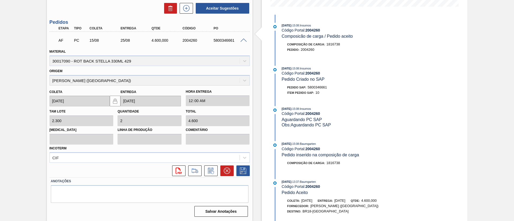
scroll to position [150, 0]
click at [223, 168] on button at bounding box center [226, 170] width 13 height 11
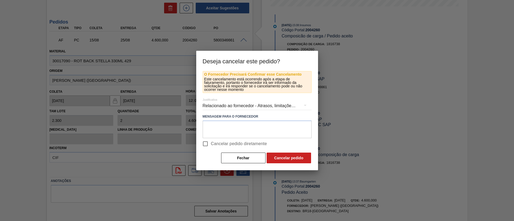
click at [226, 144] on span "Cancelar pedido diretamente" at bounding box center [239, 144] width 56 height 6
click at [211, 144] on input "Cancelar pedido diretamente" at bounding box center [205, 143] width 11 height 11
checkbox input "true"
click at [279, 155] on button "Cancelar pedido" at bounding box center [288, 158] width 44 height 11
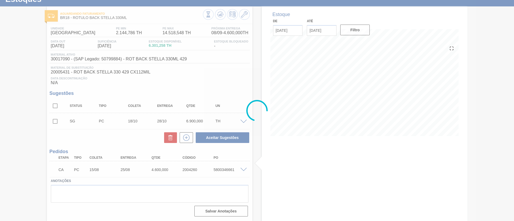
scroll to position [20, 0]
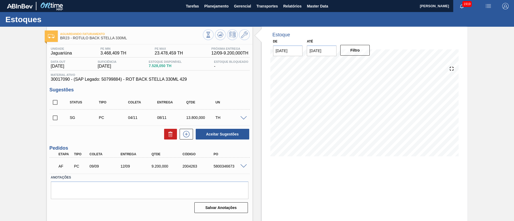
click at [246, 166] on span at bounding box center [243, 167] width 6 height 4
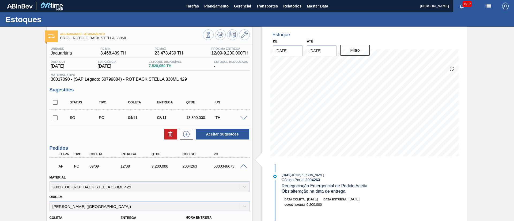
scroll to position [126, 0]
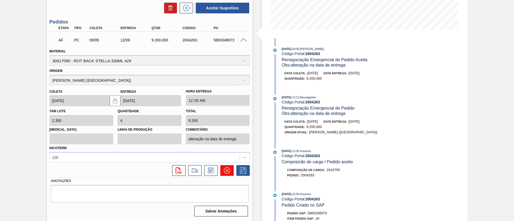
click at [225, 170] on icon at bounding box center [227, 170] width 6 height 6
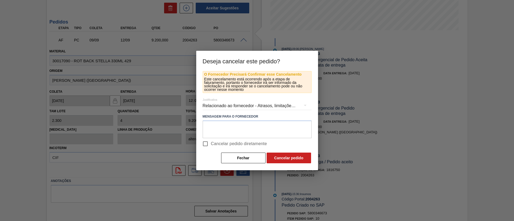
click at [230, 145] on span "Cancelar pedido diretamente" at bounding box center [239, 144] width 56 height 6
click at [211, 145] on input "Cancelar pedido diretamente" at bounding box center [205, 143] width 11 height 11
checkbox input "true"
click at [292, 159] on button "Cancelar pedido" at bounding box center [288, 158] width 44 height 11
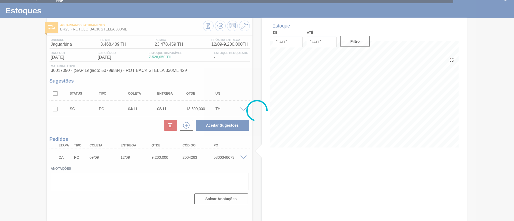
scroll to position [9, 0]
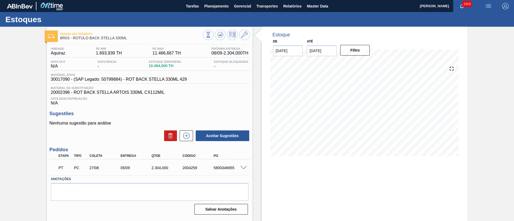
click at [246, 168] on span at bounding box center [243, 168] width 6 height 4
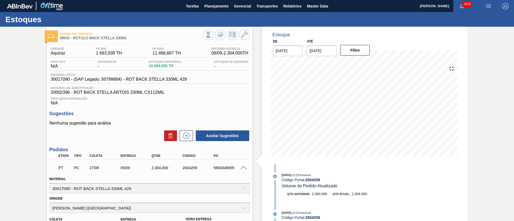
scroll to position [120, 0]
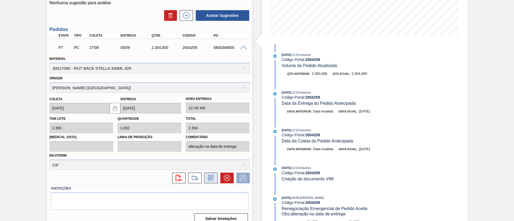
click at [209, 179] on icon at bounding box center [210, 178] width 4 height 3
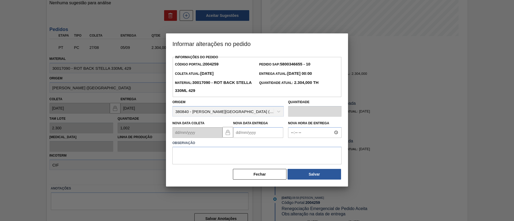
click at [256, 137] on Entrega2004259 "Nova Data Entrega" at bounding box center [258, 132] width 50 height 11
click at [281, 175] on div "12" at bounding box center [282, 171] width 7 height 7
type Entrega2004259 "12/09/2025"
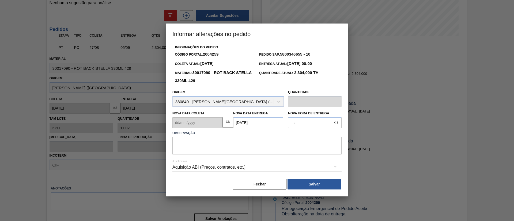
click at [230, 147] on textarea at bounding box center [256, 146] width 169 height 18
type textarea "."
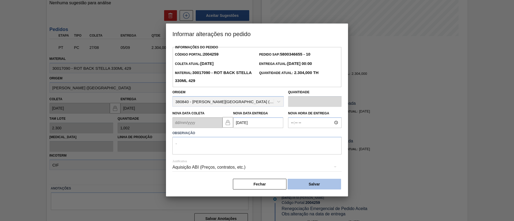
click at [317, 185] on button "Salvar" at bounding box center [314, 184] width 54 height 11
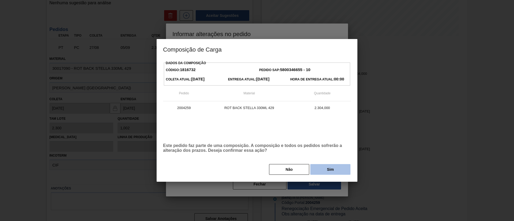
click at [327, 166] on button "Sim" at bounding box center [330, 169] width 40 height 11
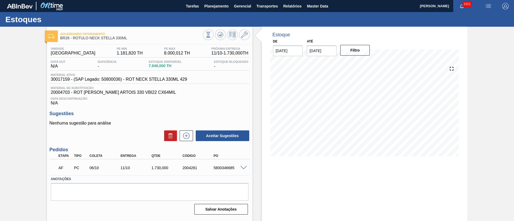
click at [241, 168] on span at bounding box center [243, 168] width 6 height 4
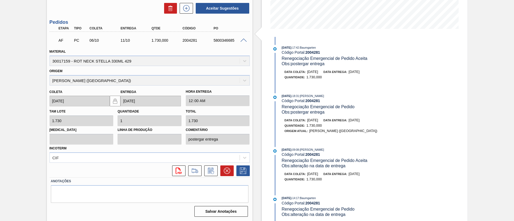
scroll to position [128, 0]
click at [227, 172] on icon at bounding box center [227, 170] width 6 height 6
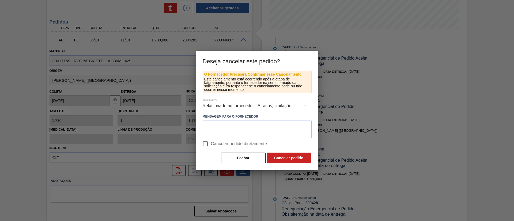
click at [225, 144] on span "Cancelar pedido diretamente" at bounding box center [239, 144] width 56 height 6
click at [211, 144] on input "Cancelar pedido diretamente" at bounding box center [205, 143] width 11 height 11
checkbox input "true"
click at [286, 158] on button "Cancelar pedido" at bounding box center [288, 158] width 44 height 11
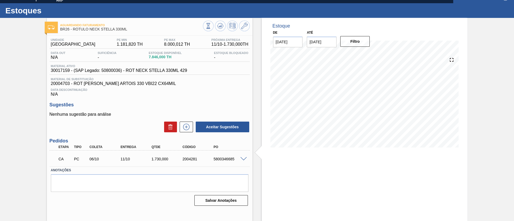
scroll to position [9, 0]
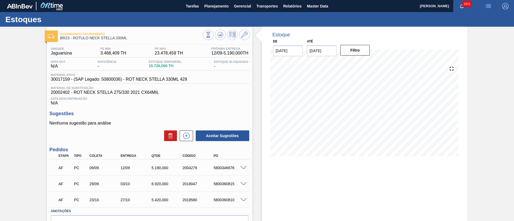
click at [242, 168] on span at bounding box center [243, 168] width 6 height 4
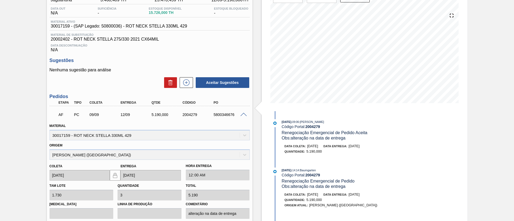
scroll to position [120, 0]
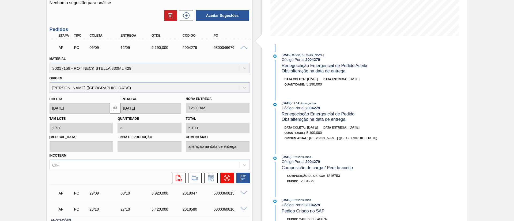
click at [228, 179] on icon at bounding box center [227, 178] width 6 height 6
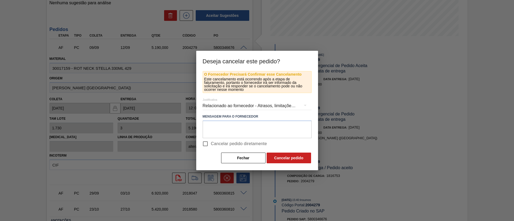
click at [226, 143] on span "Cancelar pedido diretamente" at bounding box center [239, 144] width 56 height 6
click at [211, 143] on input "Cancelar pedido diretamente" at bounding box center [205, 143] width 11 height 11
checkbox input "true"
click at [303, 159] on button "Cancelar pedido" at bounding box center [288, 158] width 44 height 11
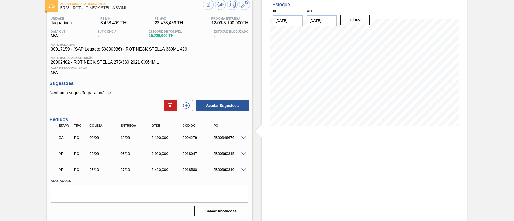
scroll to position [30, 0]
click at [243, 155] on span at bounding box center [243, 154] width 6 height 4
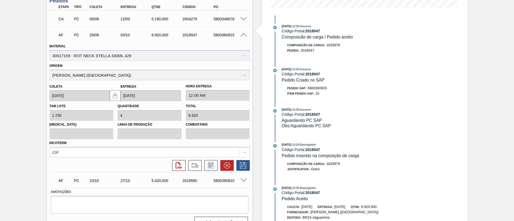
scroll to position [160, 0]
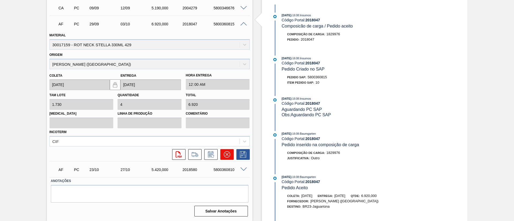
click at [224, 154] on icon at bounding box center [227, 154] width 6 height 6
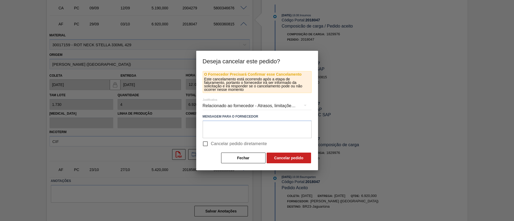
click at [220, 144] on span "Cancelar pedido diretamente" at bounding box center [239, 144] width 56 height 6
click at [211, 144] on input "Cancelar pedido diretamente" at bounding box center [205, 143] width 11 height 11
checkbox input "true"
click at [275, 157] on button "Cancelar pedido" at bounding box center [288, 158] width 44 height 11
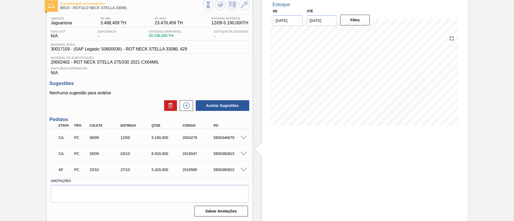
scroll to position [30, 0]
click at [243, 168] on span at bounding box center [243, 170] width 6 height 4
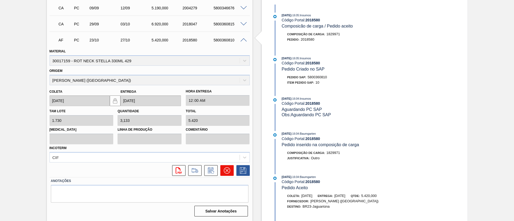
click at [228, 170] on icon at bounding box center [227, 170] width 6 height 6
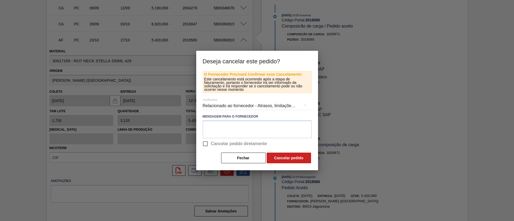
click at [229, 144] on span "Cancelar pedido diretamente" at bounding box center [239, 144] width 56 height 6
click at [211, 144] on input "Cancelar pedido diretamente" at bounding box center [205, 143] width 11 height 11
checkbox input "true"
click at [278, 160] on button "Cancelar pedido" at bounding box center [288, 158] width 44 height 11
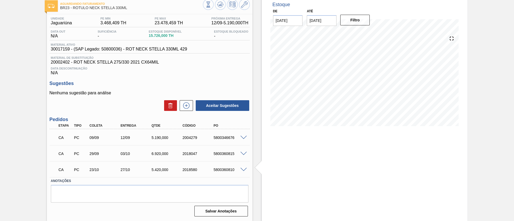
scroll to position [30, 0]
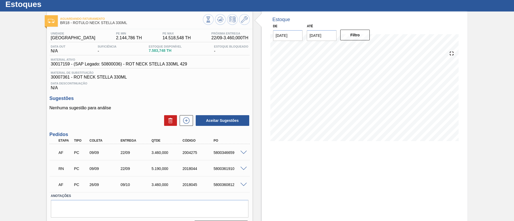
scroll to position [30, 0]
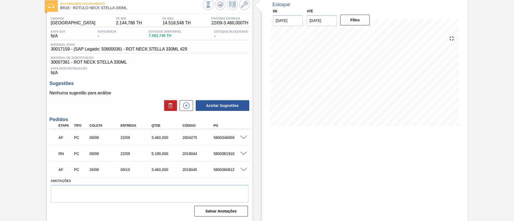
click at [242, 137] on span at bounding box center [243, 138] width 6 height 4
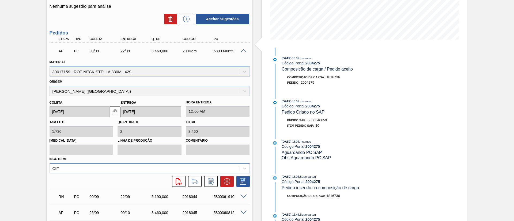
scroll to position [120, 0]
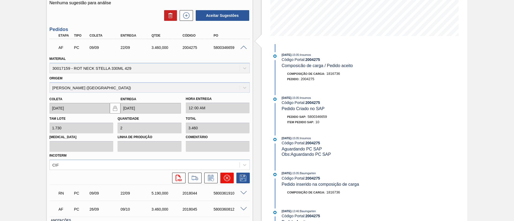
click at [223, 178] on button at bounding box center [226, 178] width 13 height 11
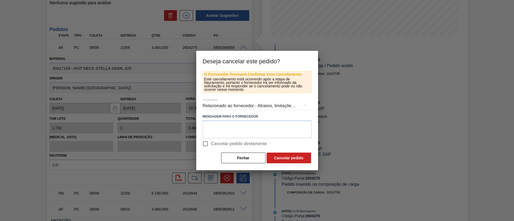
click at [232, 142] on span "Cancelar pedido diretamente" at bounding box center [239, 144] width 56 height 6
click at [211, 142] on input "Cancelar pedido diretamente" at bounding box center [205, 143] width 11 height 11
checkbox input "true"
click at [279, 157] on button "Cancelar pedido" at bounding box center [288, 158] width 44 height 11
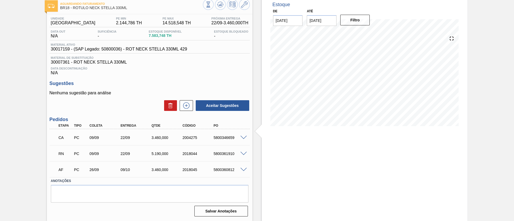
scroll to position [30, 0]
click at [243, 154] on span at bounding box center [243, 154] width 6 height 4
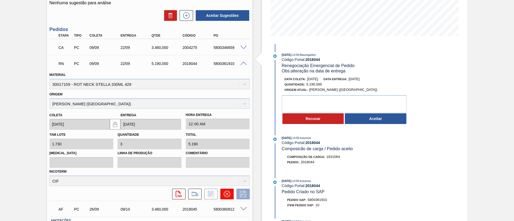
click at [233, 195] on button at bounding box center [226, 194] width 13 height 11
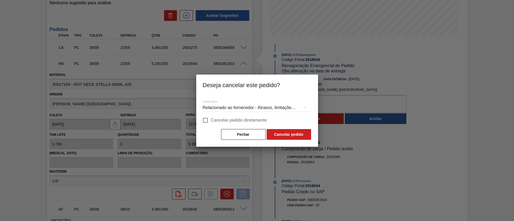
click at [231, 120] on span "Cancelar pedido diretamente" at bounding box center [239, 120] width 56 height 6
click at [211, 120] on input "Cancelar pedido diretamente" at bounding box center [205, 120] width 11 height 11
checkbox input "true"
click at [291, 136] on button "Cancelar pedido" at bounding box center [288, 134] width 44 height 11
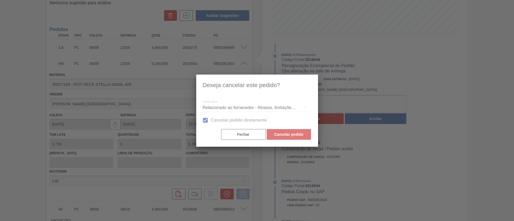
scroll to position [14, 0]
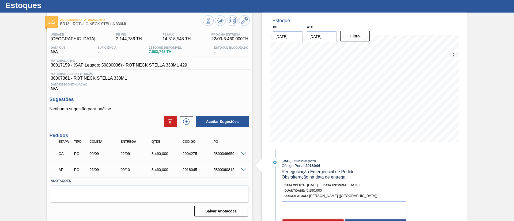
click at [243, 170] on span at bounding box center [243, 170] width 6 height 4
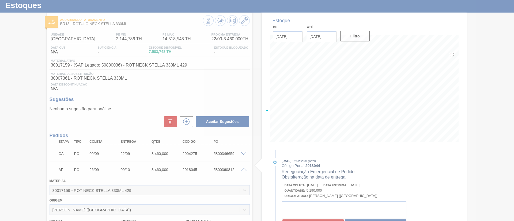
scroll to position [120, 0]
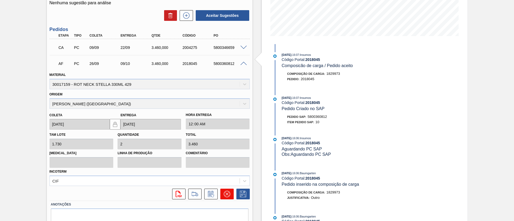
click at [229, 196] on icon at bounding box center [227, 194] width 6 height 6
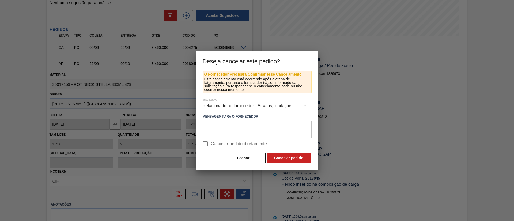
click at [234, 145] on span "Cancelar pedido diretamente" at bounding box center [239, 144] width 56 height 6
click at [211, 145] on input "Cancelar pedido diretamente" at bounding box center [205, 143] width 11 height 11
checkbox input "true"
click at [281, 157] on button "Cancelar pedido" at bounding box center [288, 158] width 44 height 11
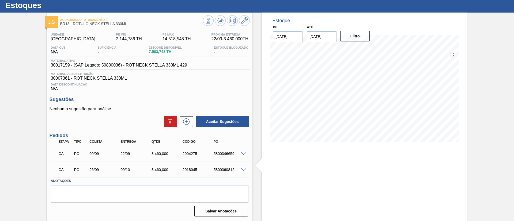
scroll to position [14, 0]
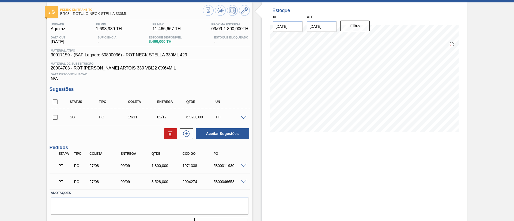
scroll to position [36, 0]
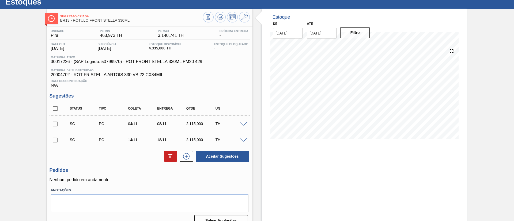
scroll to position [27, 0]
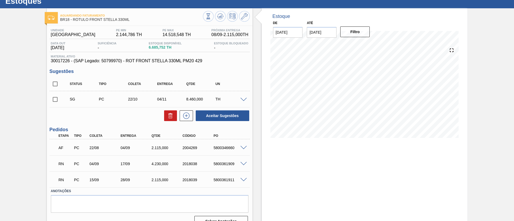
scroll to position [29, 0]
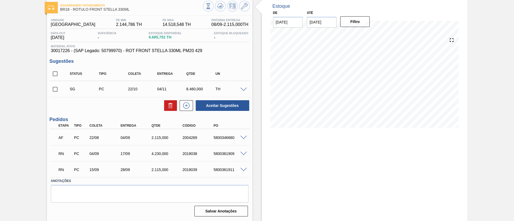
click at [243, 138] on span at bounding box center [243, 138] width 6 height 4
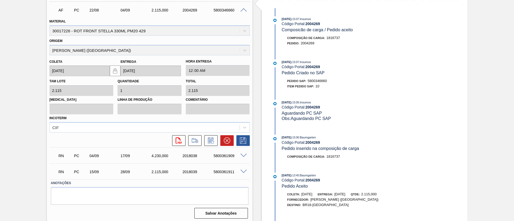
scroll to position [158, 0]
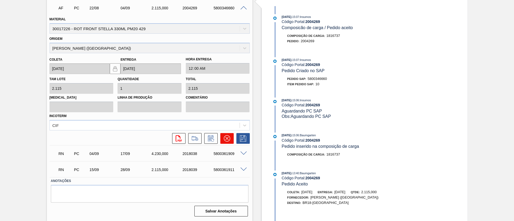
click at [224, 139] on icon at bounding box center [227, 138] width 6 height 6
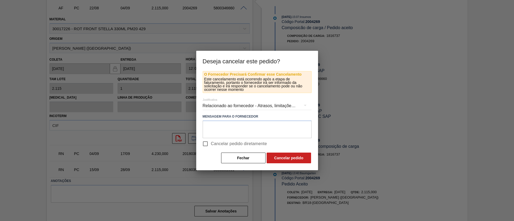
click at [222, 143] on span "Cancelar pedido diretamente" at bounding box center [239, 144] width 56 height 6
click at [211, 143] on input "Cancelar pedido diretamente" at bounding box center [205, 143] width 11 height 11
checkbox input "true"
click at [288, 157] on button "Cancelar pedido" at bounding box center [288, 158] width 44 height 11
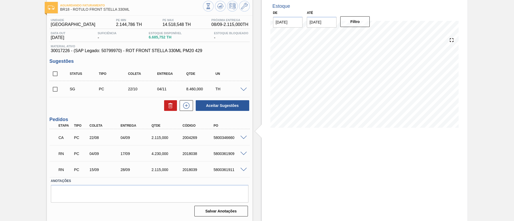
scroll to position [29, 0]
click at [244, 155] on span at bounding box center [243, 154] width 6 height 4
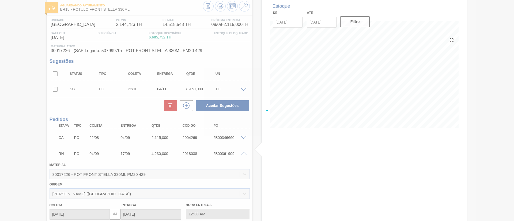
scroll to position [158, 0]
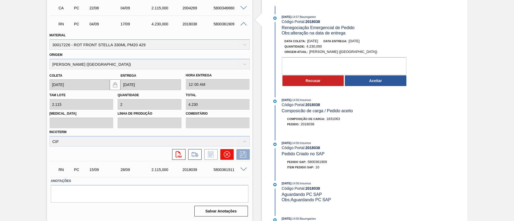
click at [227, 155] on icon at bounding box center [226, 154] width 3 height 3
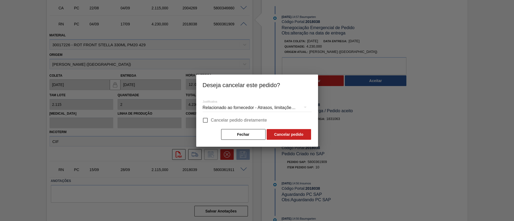
click at [240, 121] on span "Cancelar pedido diretamente" at bounding box center [239, 120] width 56 height 6
click at [211, 121] on input "Cancelar pedido diretamente" at bounding box center [205, 120] width 11 height 11
checkbox input "true"
click at [286, 134] on button "Cancelar pedido" at bounding box center [288, 134] width 44 height 11
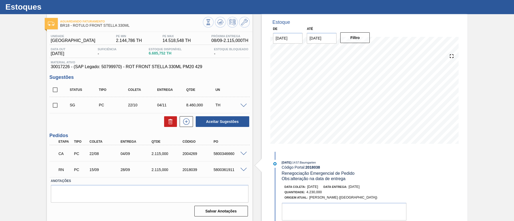
scroll to position [13, 0]
click at [244, 168] on span at bounding box center [243, 170] width 6 height 4
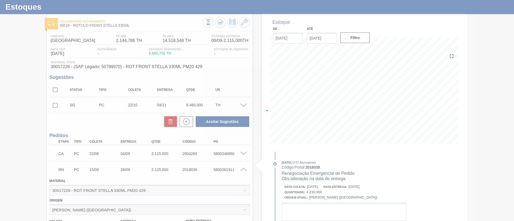
scroll to position [142, 0]
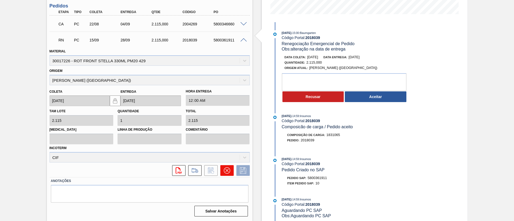
click at [225, 170] on icon at bounding box center [226, 170] width 3 height 3
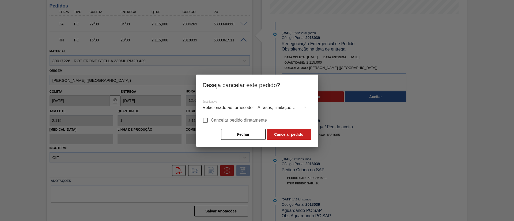
click at [224, 120] on span "Cancelar pedido diretamente" at bounding box center [239, 120] width 56 height 6
click at [211, 120] on input "Cancelar pedido diretamente" at bounding box center [205, 120] width 11 height 11
checkbox input "true"
click at [294, 135] on button "Cancelar pedido" at bounding box center [288, 134] width 44 height 11
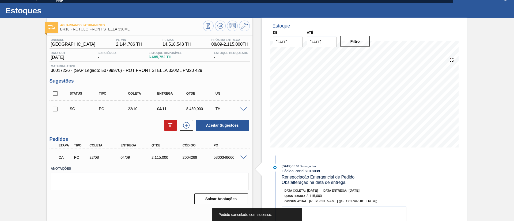
scroll to position [9, 0]
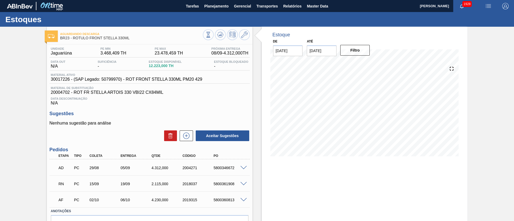
click at [240, 184] on span at bounding box center [243, 184] width 6 height 4
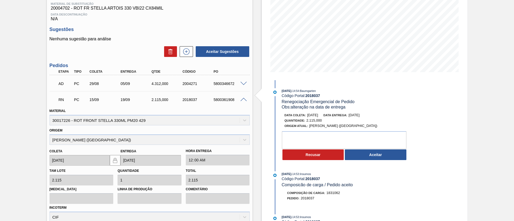
scroll to position [160, 0]
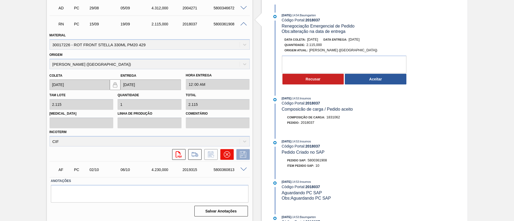
click at [227, 158] on button at bounding box center [226, 154] width 13 height 11
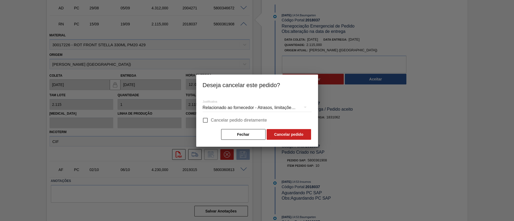
click at [239, 121] on span "Cancelar pedido diretamente" at bounding box center [239, 120] width 56 height 6
click at [211, 121] on input "Cancelar pedido diretamente" at bounding box center [205, 120] width 11 height 11
checkbox input "true"
click at [287, 136] on button "Cancelar pedido" at bounding box center [288, 134] width 44 height 11
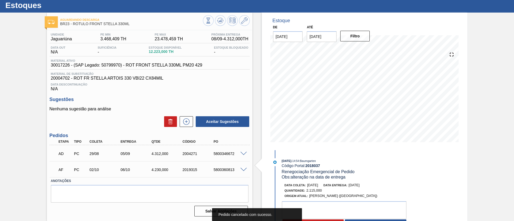
scroll to position [14, 0]
click at [241, 169] on span at bounding box center [243, 170] width 6 height 4
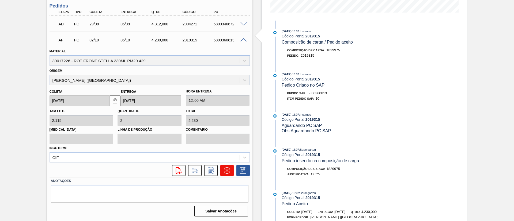
click at [227, 173] on icon at bounding box center [227, 170] width 6 height 6
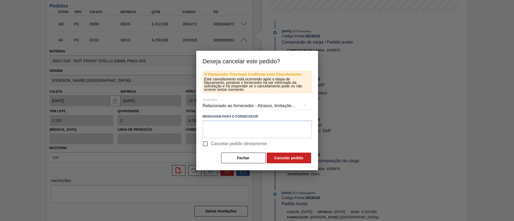
click at [233, 145] on span "Cancelar pedido diretamente" at bounding box center [239, 144] width 56 height 6
click at [211, 145] on input "Cancelar pedido diretamente" at bounding box center [205, 143] width 11 height 11
checkbox input "true"
click at [284, 159] on button "Cancelar pedido" at bounding box center [288, 158] width 44 height 11
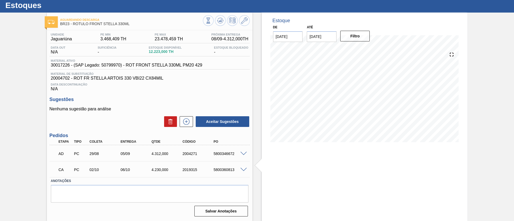
scroll to position [14, 0]
